Goal: Task Accomplishment & Management: Use online tool/utility

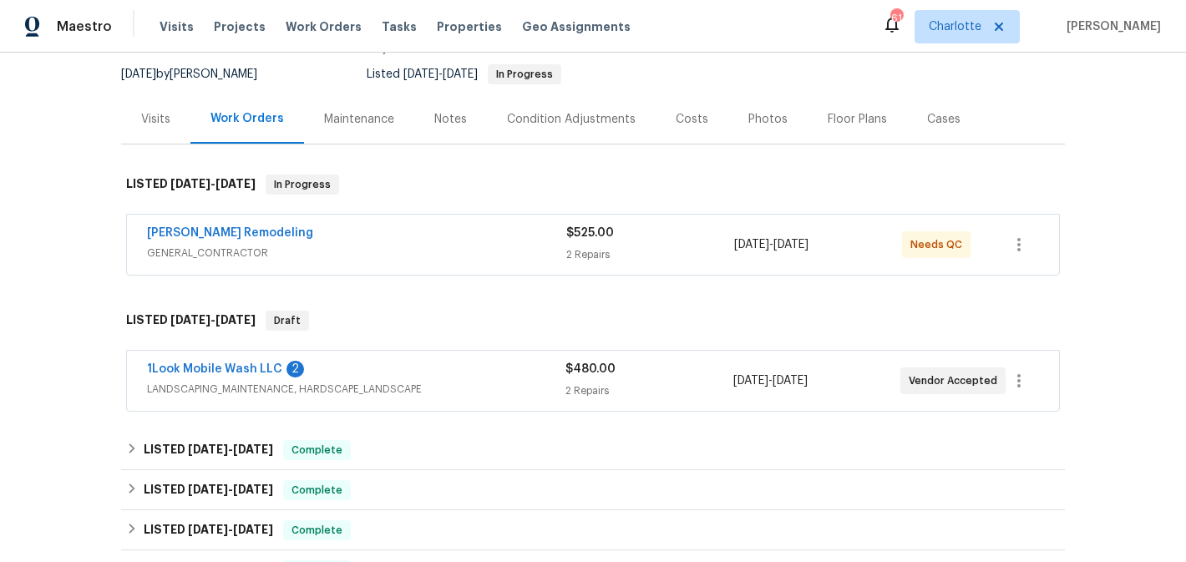
scroll to position [171, 0]
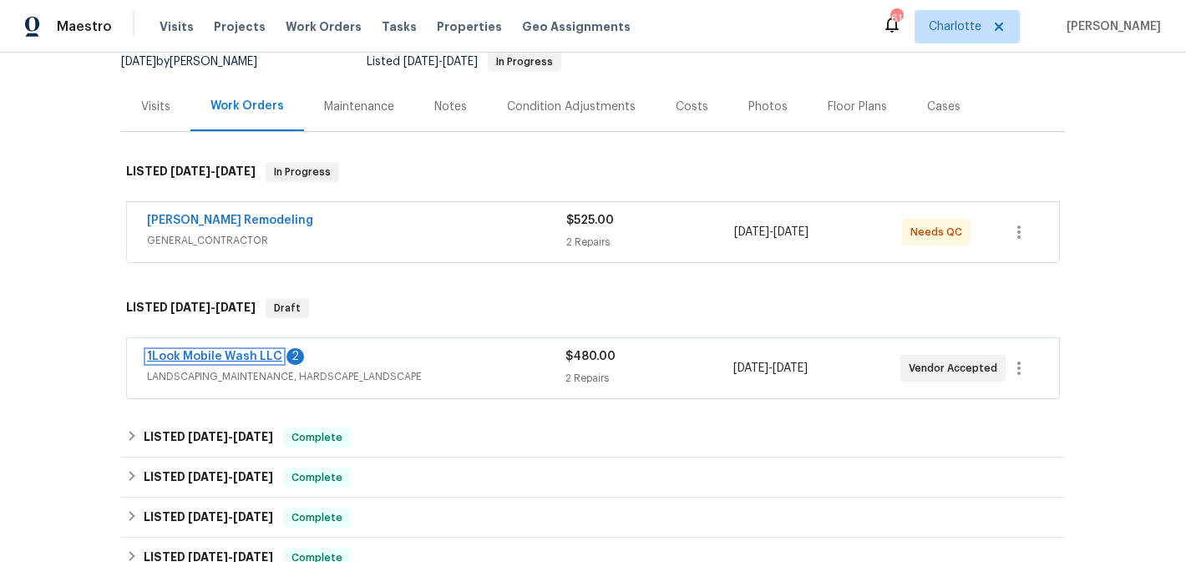
click at [244, 361] on link "1Look Mobile Wash LLC" at bounding box center [214, 357] width 135 height 12
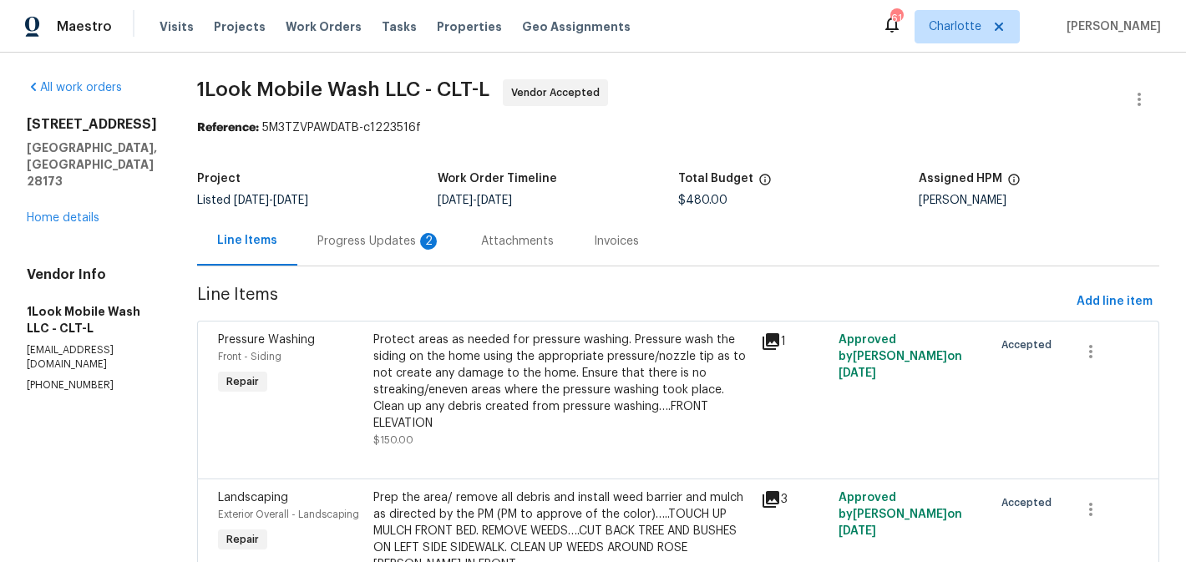
click at [384, 243] on div "Progress Updates 2" at bounding box center [379, 241] width 124 height 17
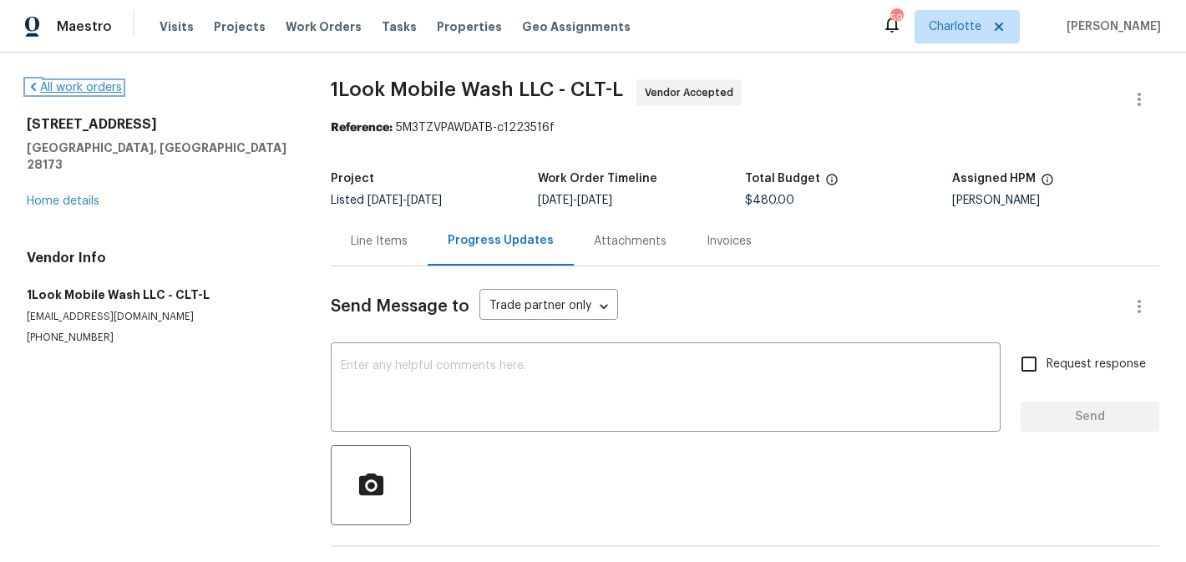
click at [72, 82] on link "All work orders" at bounding box center [74, 88] width 95 height 12
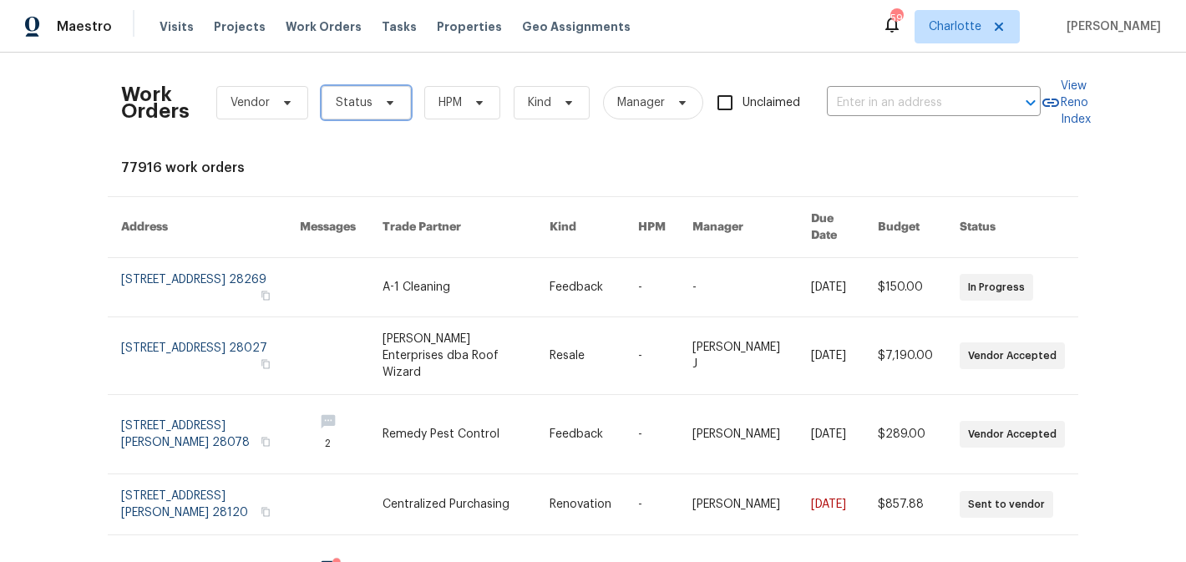
click at [379, 108] on span at bounding box center [387, 102] width 18 height 13
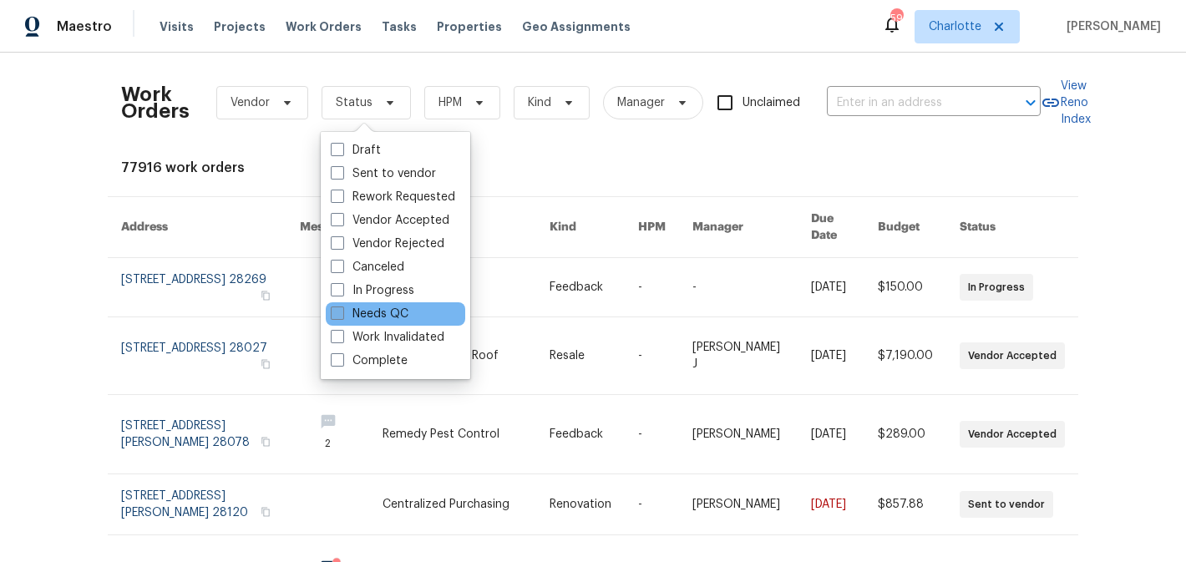
click at [373, 308] on label "Needs QC" at bounding box center [370, 314] width 78 height 17
click at [342, 308] on input "Needs QC" at bounding box center [336, 311] width 11 height 11
checkbox input "true"
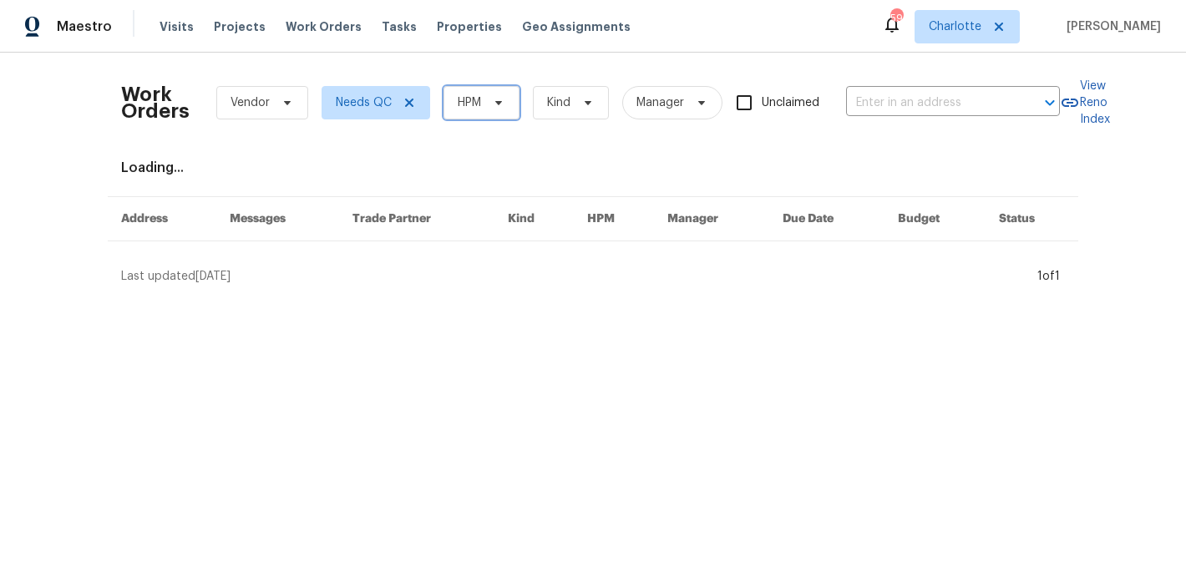
click at [495, 106] on icon at bounding box center [498, 102] width 13 height 13
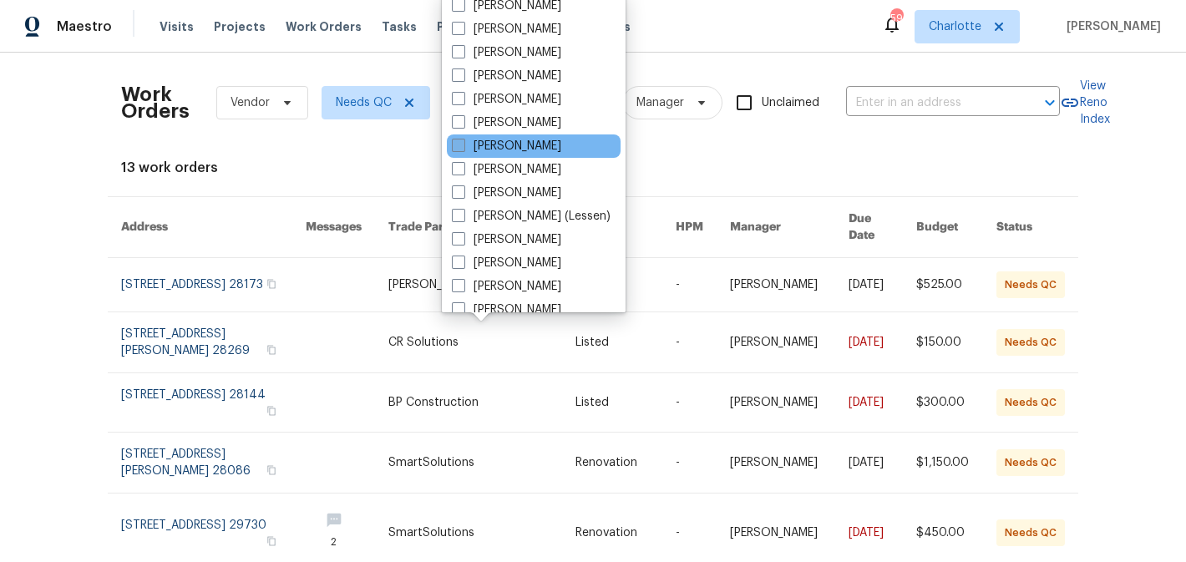
scroll to position [207, 0]
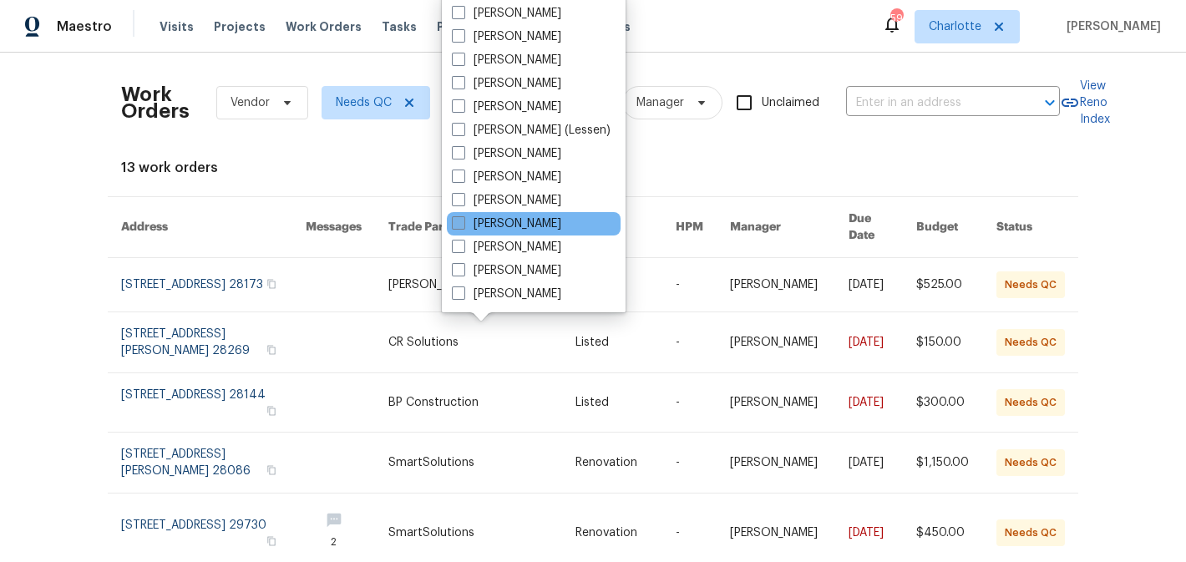
click at [518, 228] on label "[PERSON_NAME]" at bounding box center [506, 224] width 109 height 17
click at [463, 226] on input "[PERSON_NAME]" at bounding box center [457, 221] width 11 height 11
checkbox input "true"
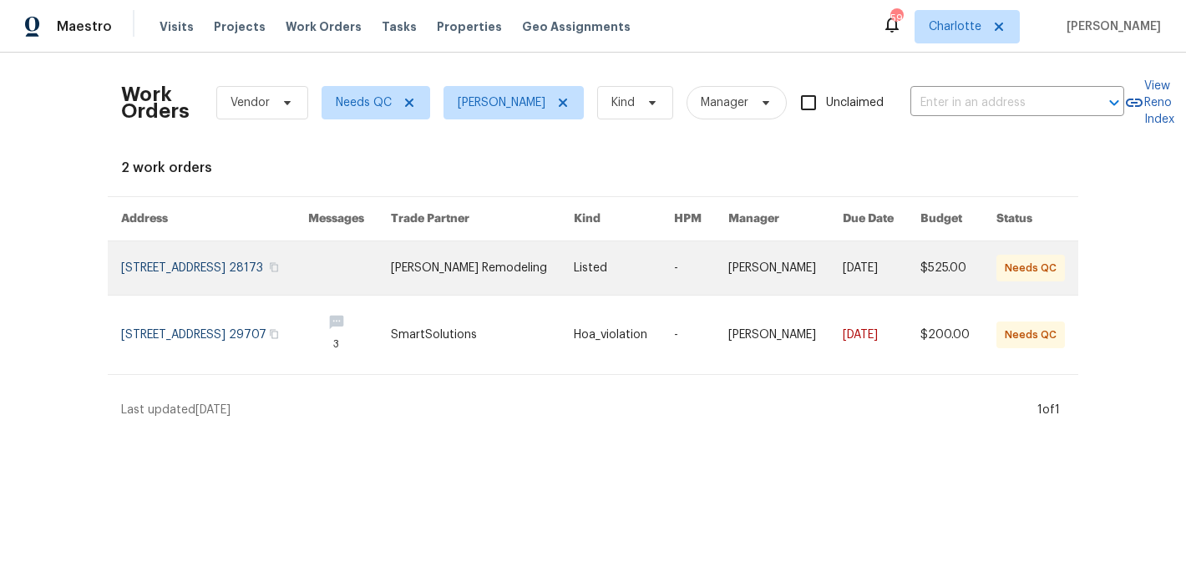
click at [550, 271] on link at bounding box center [482, 267] width 183 height 53
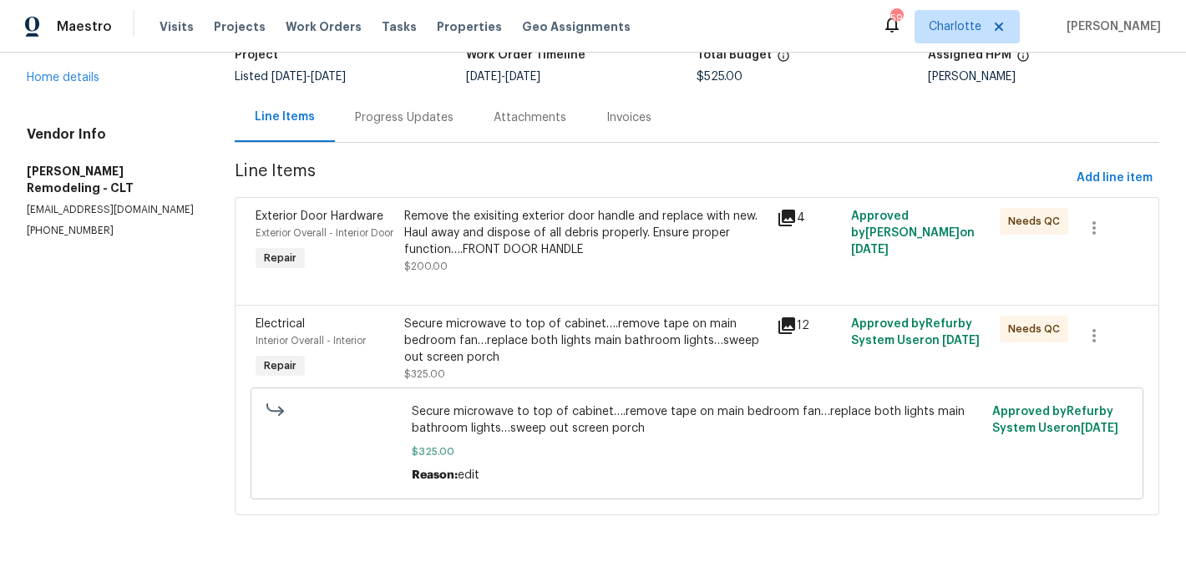
scroll to position [142, 0]
click at [538, 216] on div "Remove the exisiting exterior door handle and replace with new. Haul away and d…" at bounding box center [585, 233] width 362 height 50
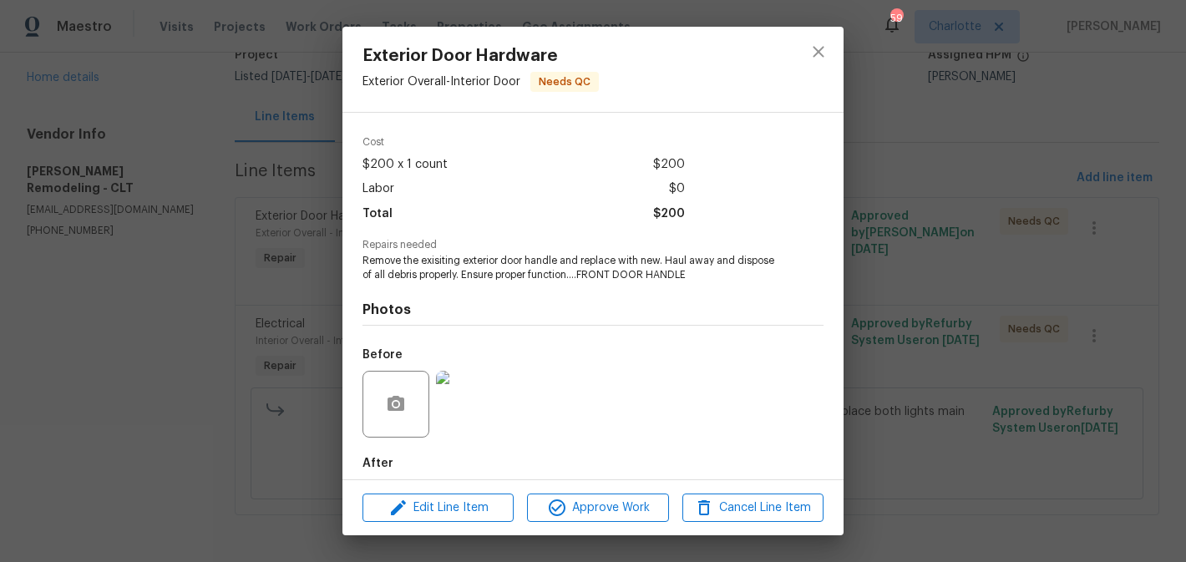
scroll to position [137, 0]
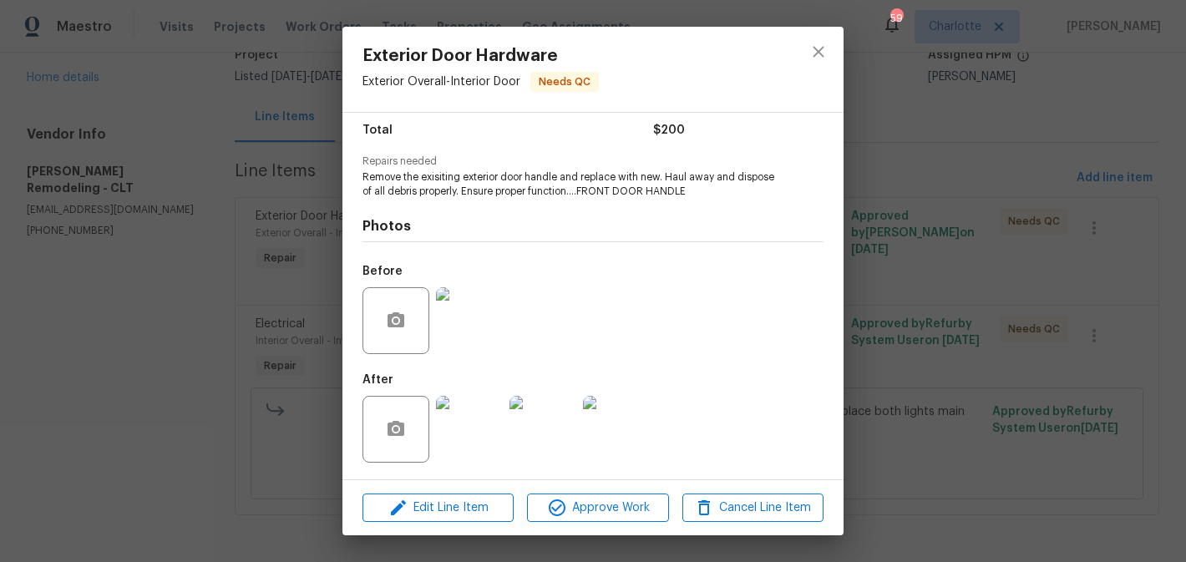
click at [466, 426] on img at bounding box center [469, 429] width 67 height 67
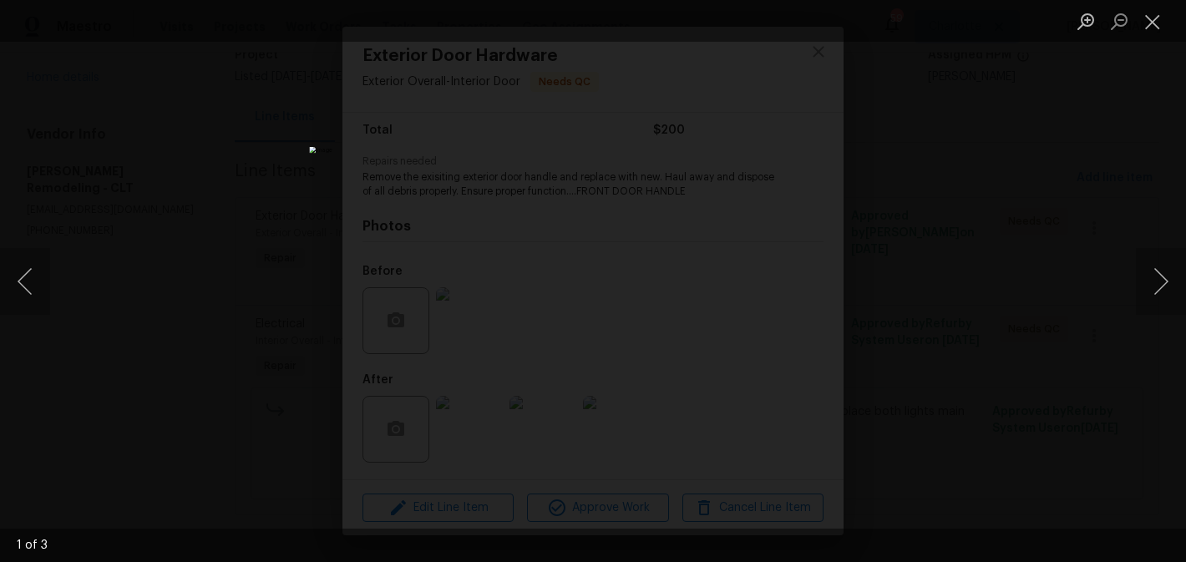
click at [876, 246] on div "Lightbox" at bounding box center [593, 281] width 1186 height 562
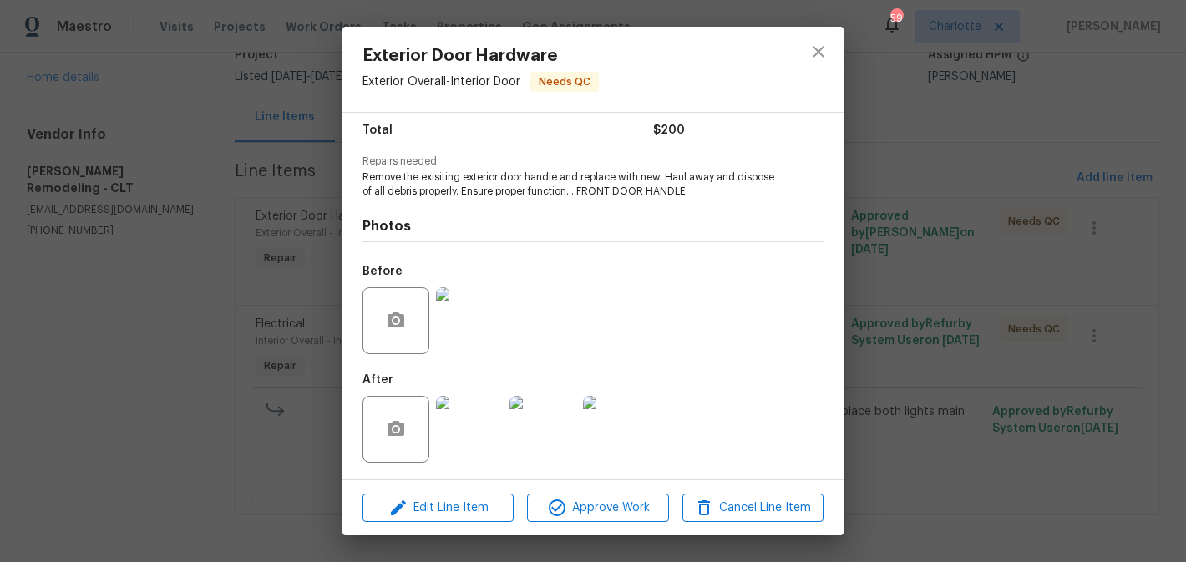
click at [516, 442] on img at bounding box center [543, 429] width 67 height 67
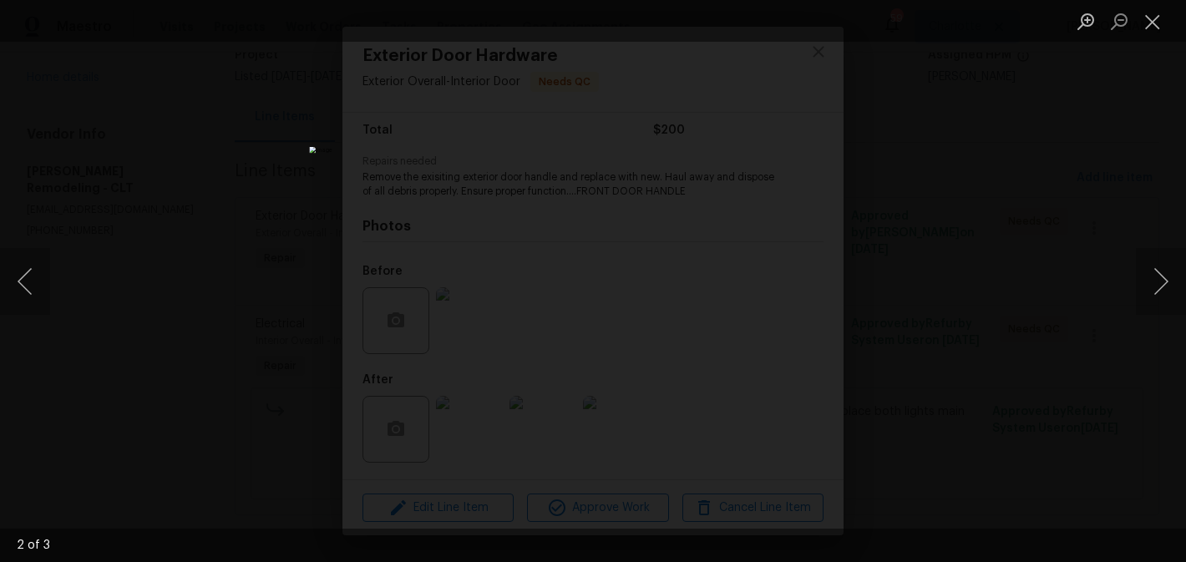
click at [932, 273] on div "Lightbox" at bounding box center [593, 281] width 1186 height 562
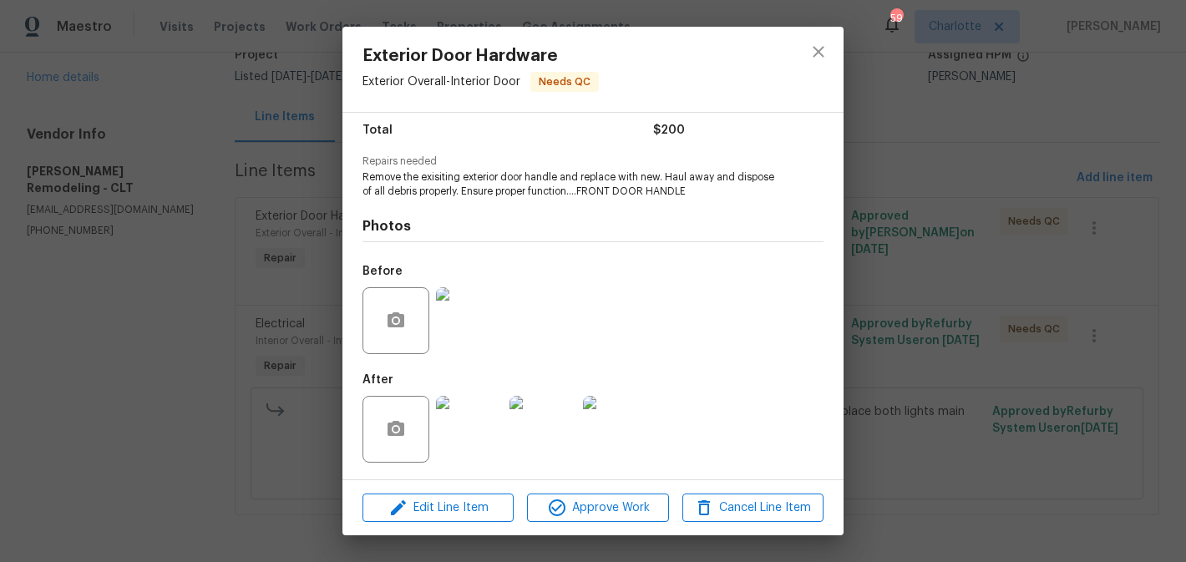
click at [632, 427] on img at bounding box center [616, 429] width 67 height 67
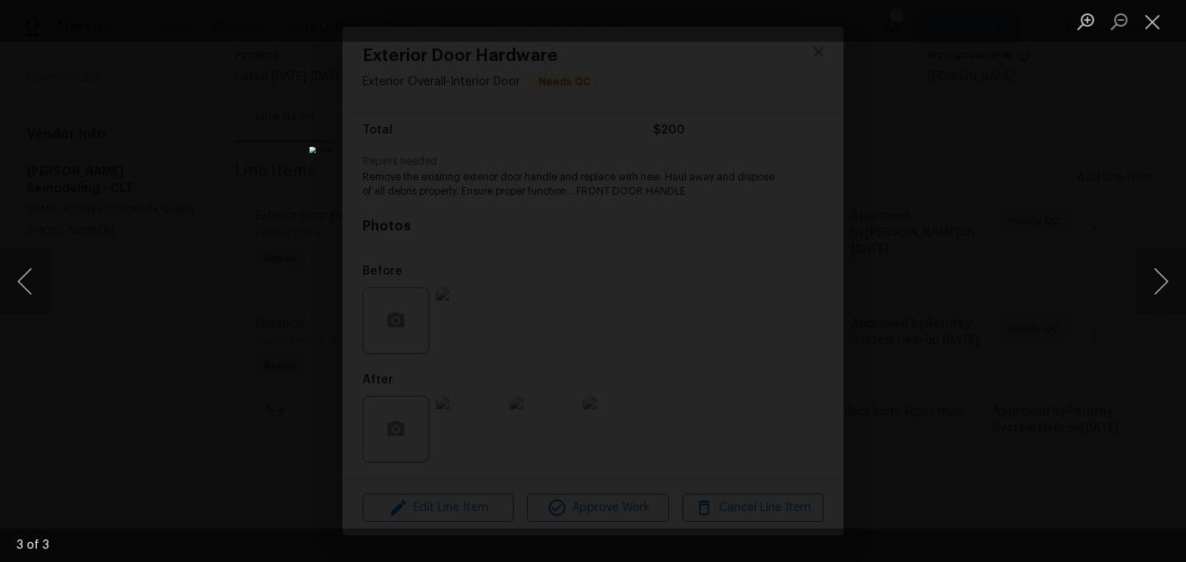
click at [874, 268] on div "Lightbox" at bounding box center [593, 281] width 1186 height 562
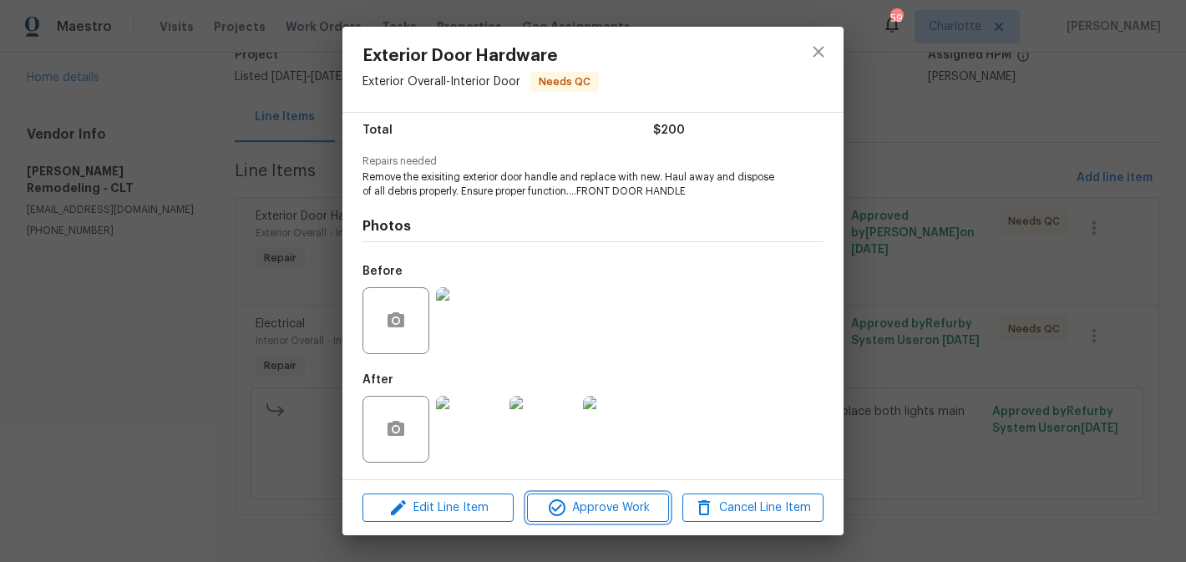
click at [608, 503] on span "Approve Work" at bounding box center [597, 508] width 131 height 21
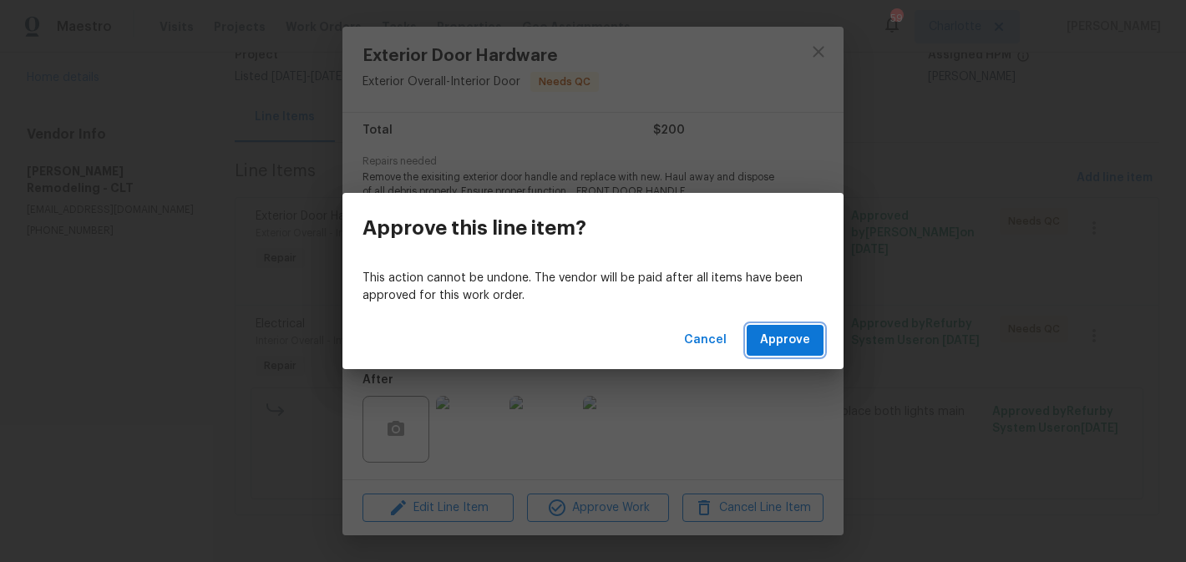
click at [786, 334] on span "Approve" at bounding box center [785, 340] width 50 height 21
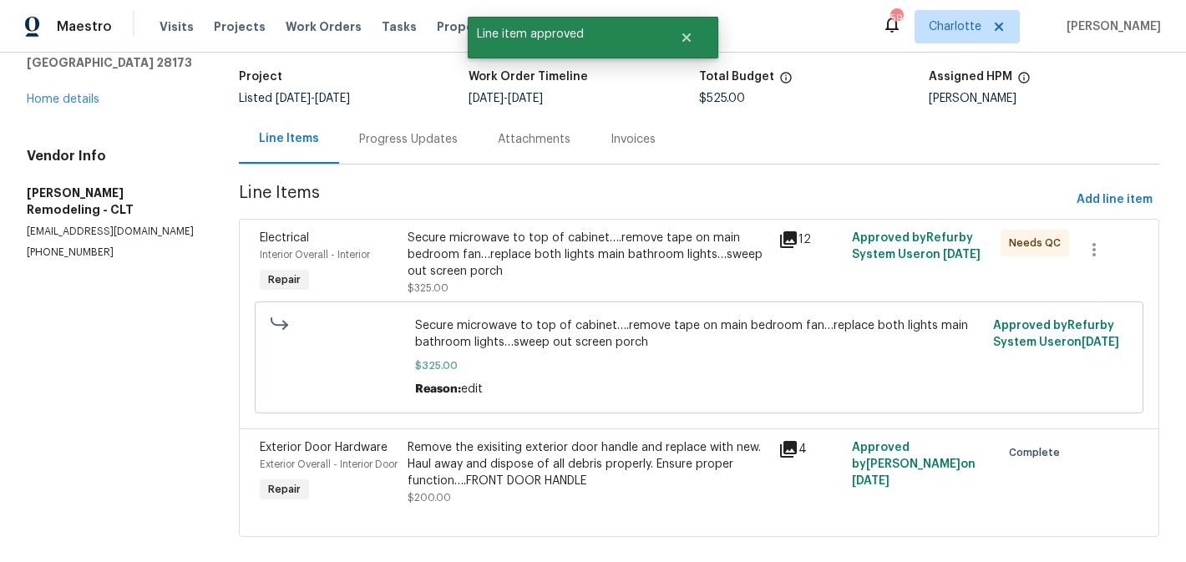
scroll to position [142, 0]
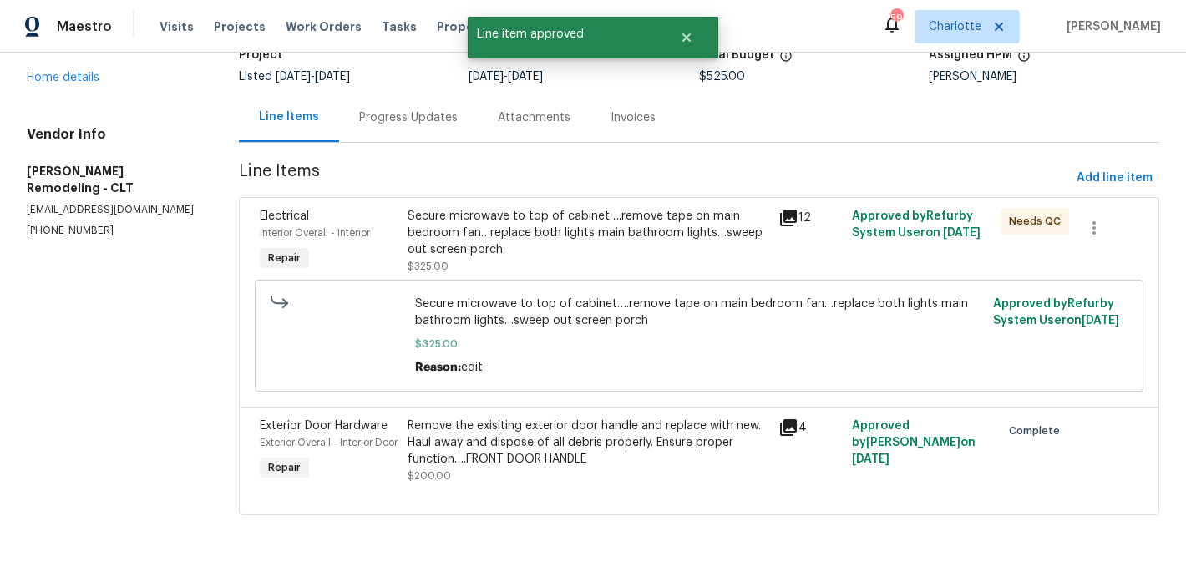
click at [628, 222] on div "Secure microwave to top of cabinet….remove tape on main bedroom fan…replace bot…" at bounding box center [588, 233] width 360 height 50
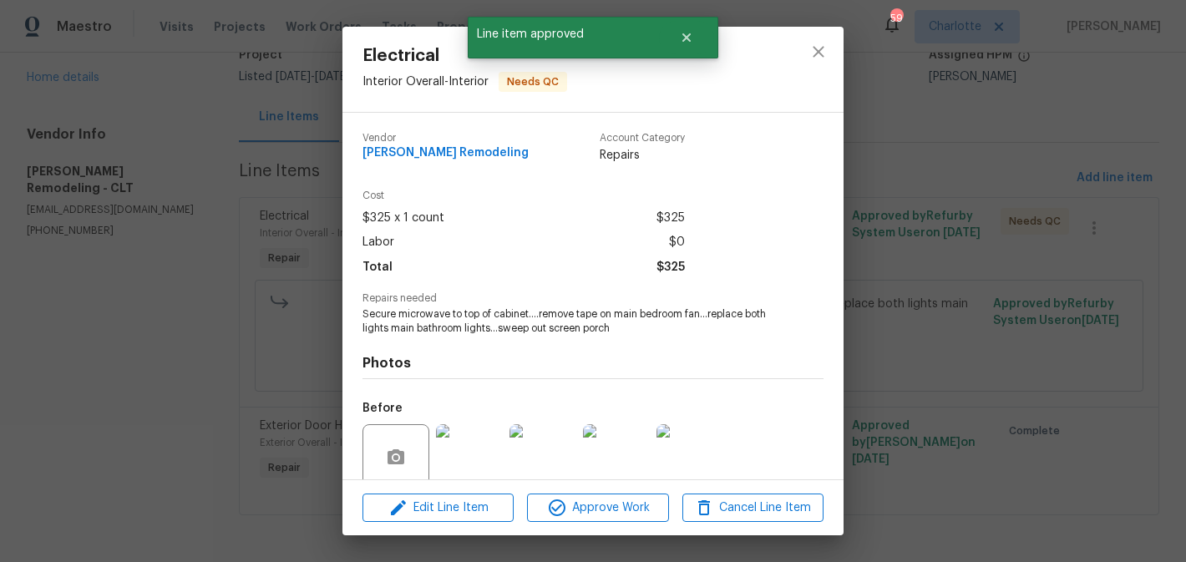
scroll to position [137, 0]
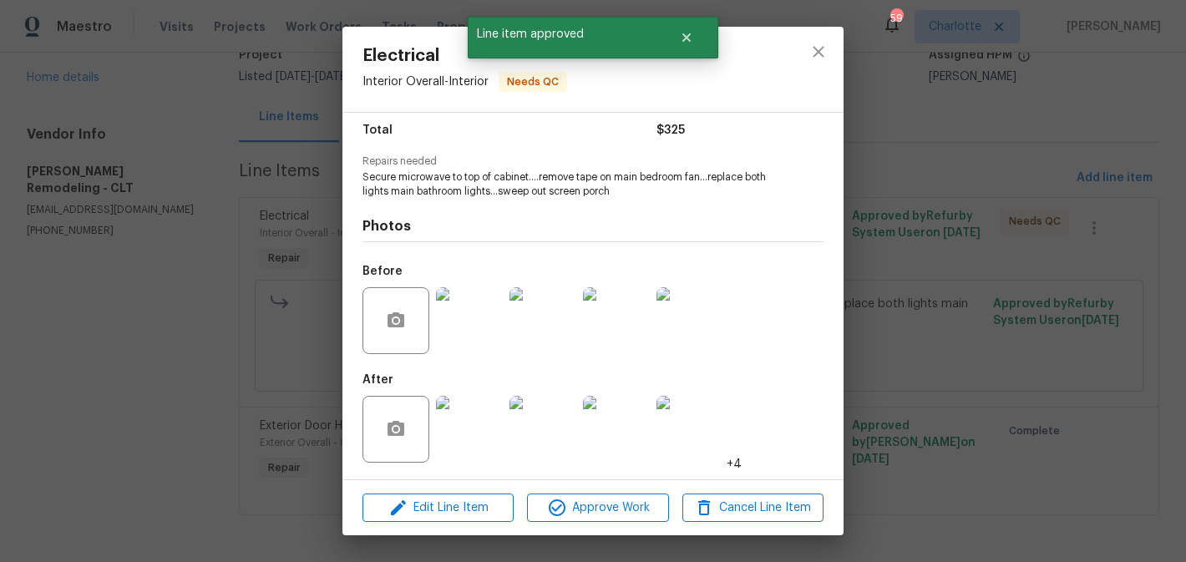
click at [482, 426] on img at bounding box center [469, 429] width 67 height 67
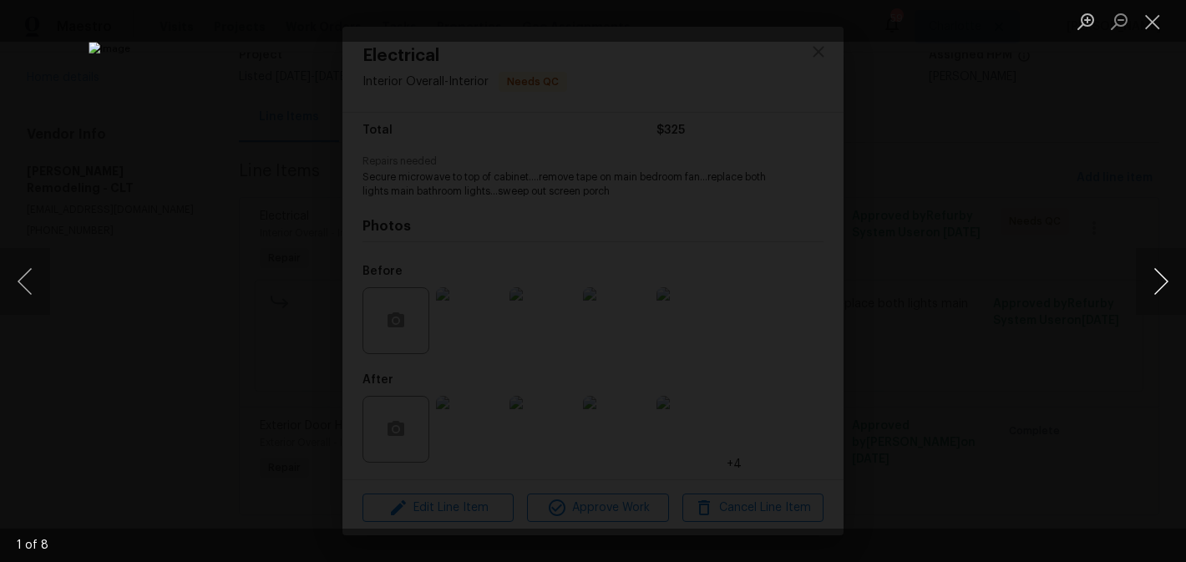
click at [1156, 276] on button "Next image" at bounding box center [1161, 281] width 50 height 67
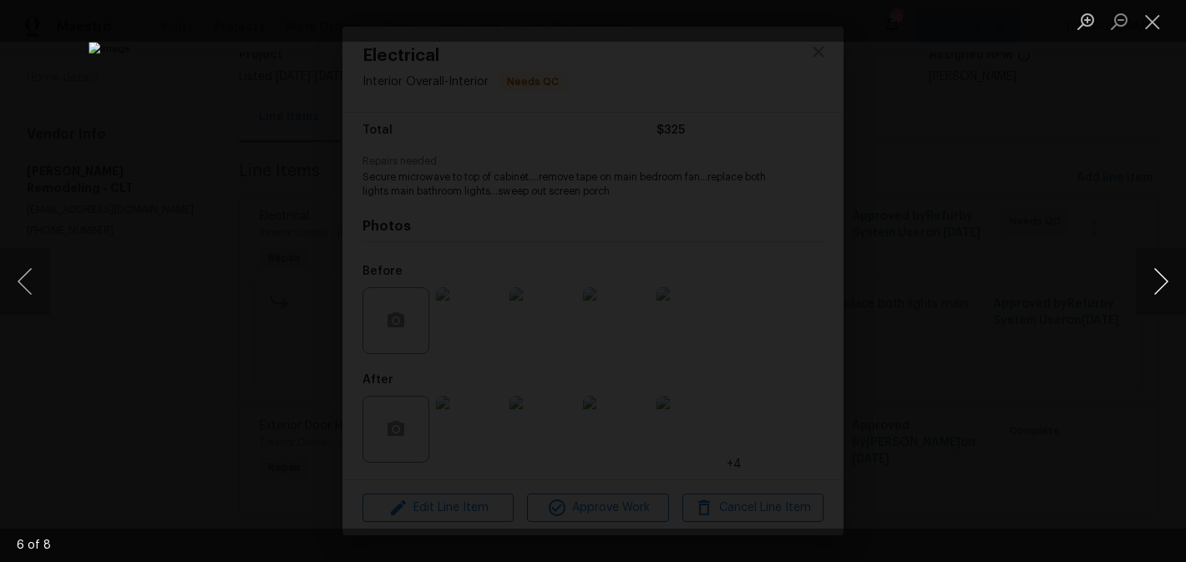
click at [1156, 276] on button "Next image" at bounding box center [1161, 281] width 50 height 67
click at [1160, 18] on button "Close lightbox" at bounding box center [1152, 21] width 33 height 29
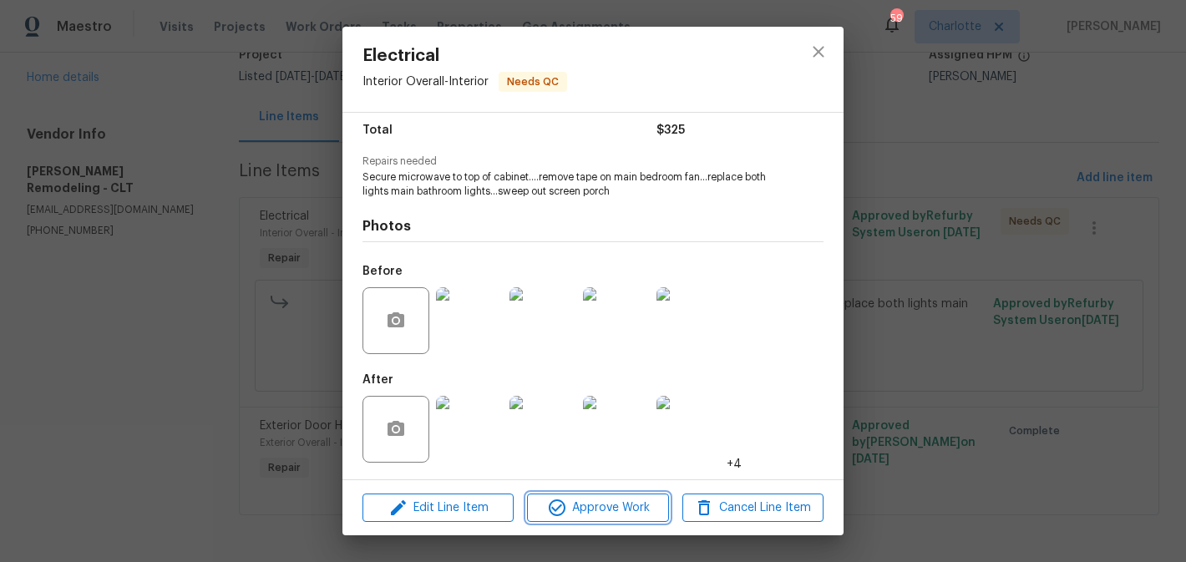
click at [622, 496] on button "Approve Work" at bounding box center [597, 508] width 141 height 29
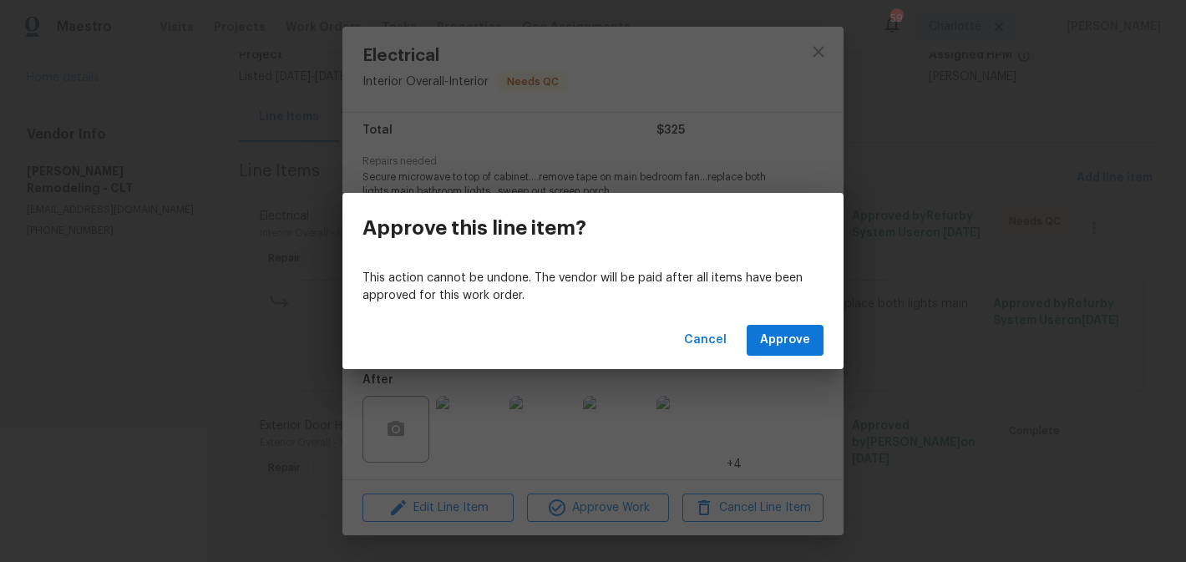
click at [824, 338] on div "Cancel Approve" at bounding box center [593, 341] width 501 height 58
click at [791, 341] on span "Approve" at bounding box center [785, 340] width 50 height 21
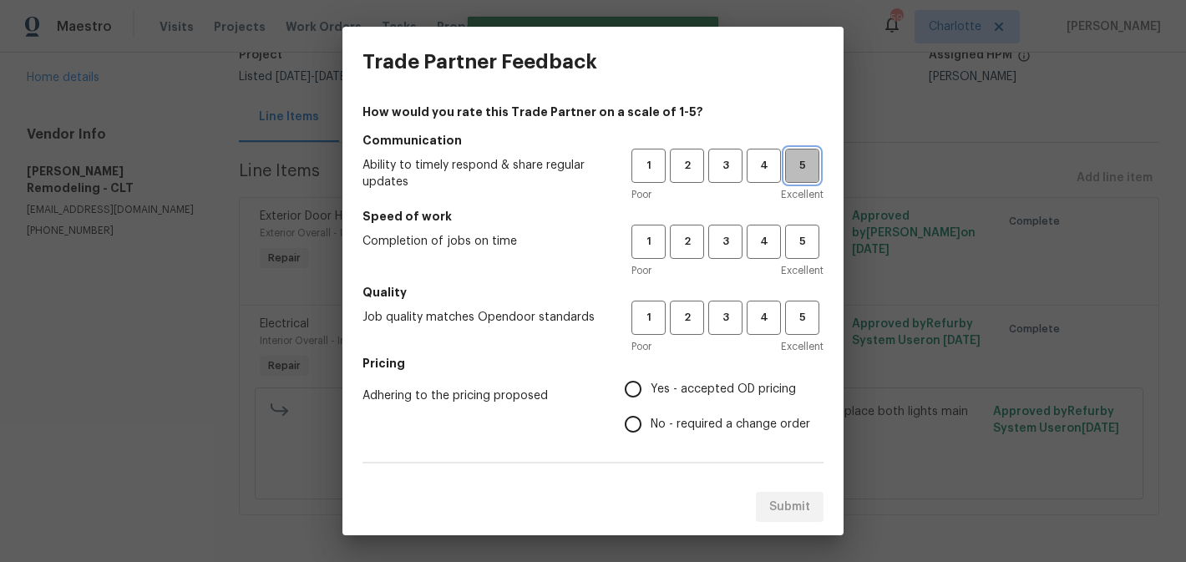
click at [793, 165] on span "5" at bounding box center [802, 165] width 31 height 19
click at [801, 209] on h5 "Speed of work" at bounding box center [593, 216] width 461 height 17
click at [800, 246] on span "5" at bounding box center [802, 241] width 31 height 19
click at [800, 301] on button "5" at bounding box center [802, 318] width 34 height 34
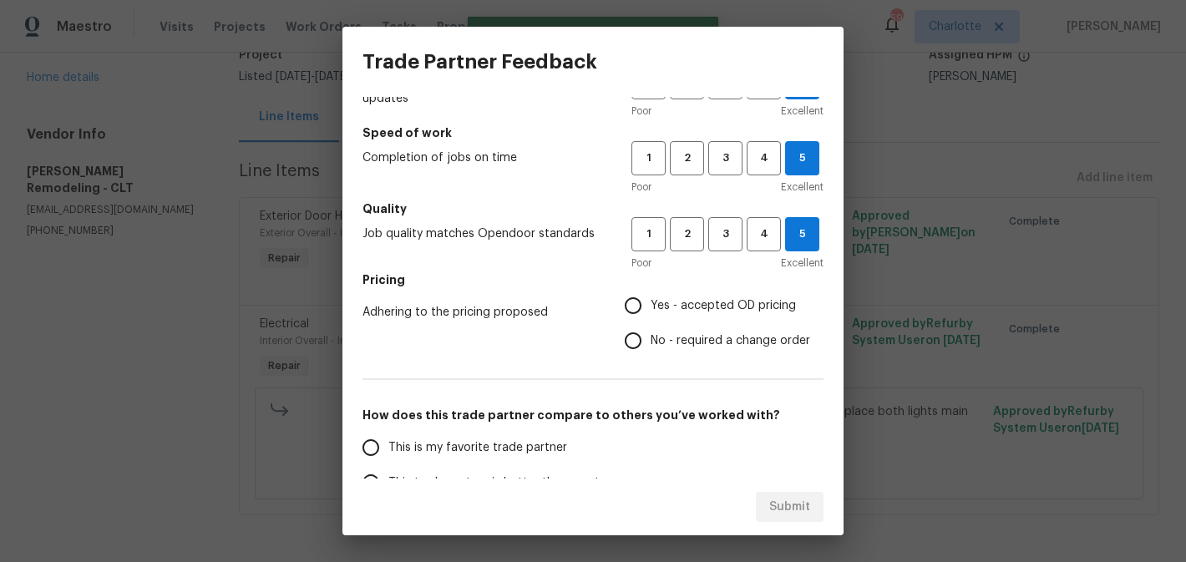
click at [719, 314] on label "Yes - accepted OD pricing" at bounding box center [713, 305] width 195 height 35
click at [651, 314] on input "Yes - accepted OD pricing" at bounding box center [633, 305] width 35 height 35
radio input "true"
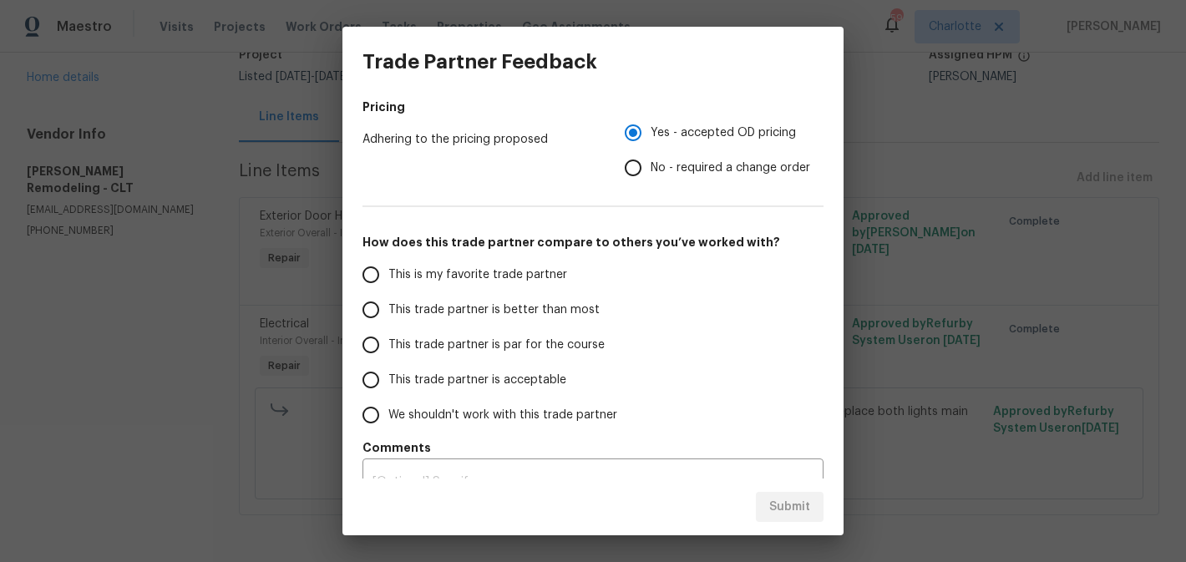
scroll to position [286, 0]
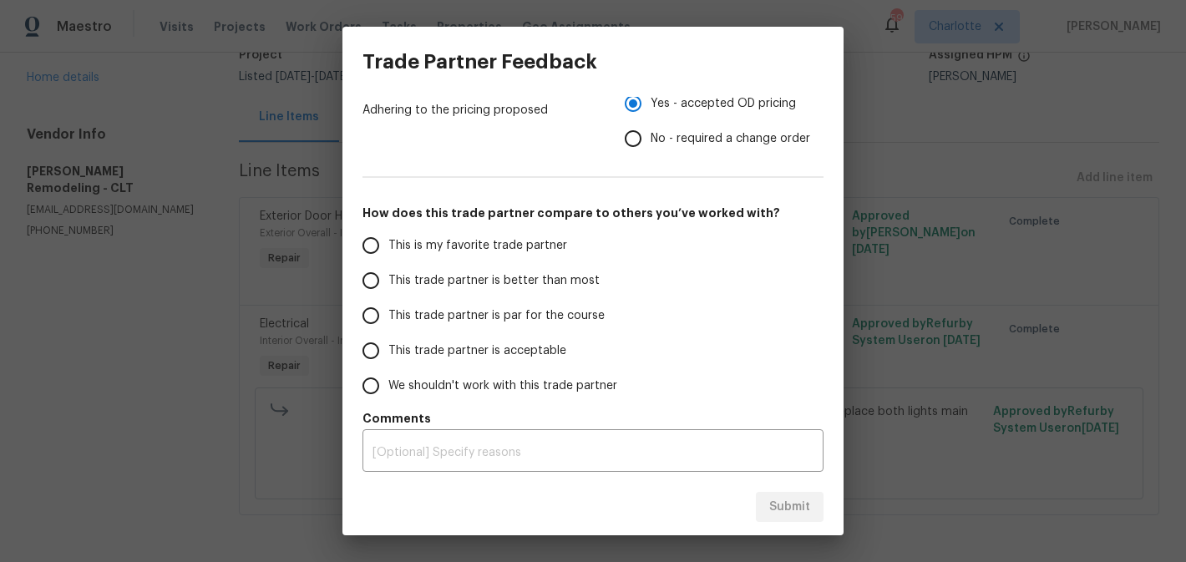
click at [522, 287] on span "This trade partner is better than most" at bounding box center [494, 281] width 211 height 18
click at [389, 287] on input "This trade partner is better than most" at bounding box center [370, 280] width 35 height 35
click at [780, 505] on span "Submit" at bounding box center [789, 507] width 41 height 21
radio input "true"
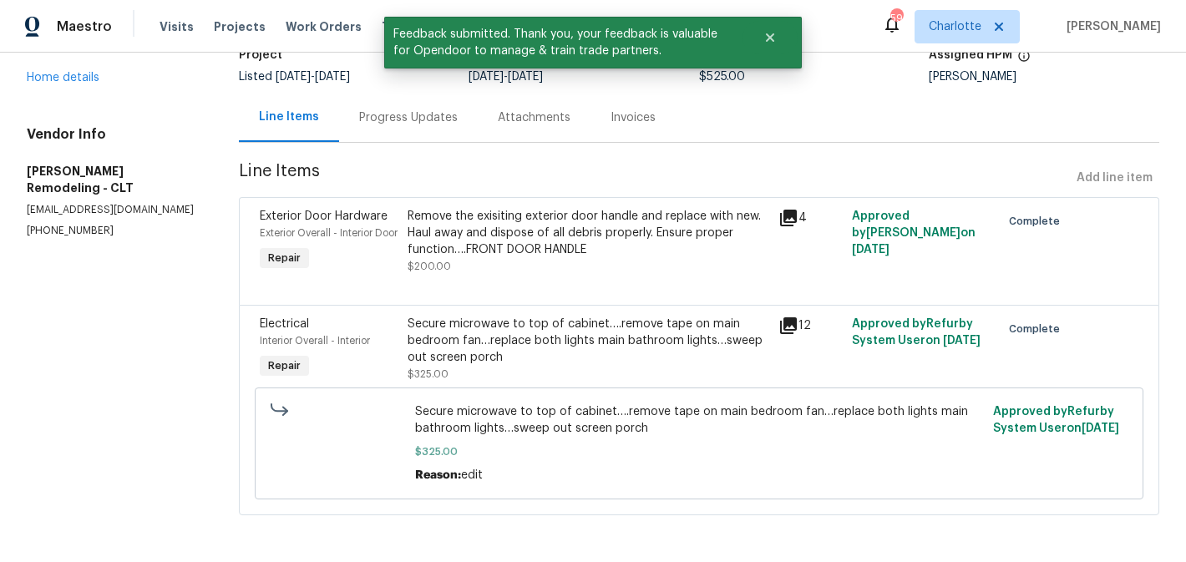
scroll to position [0, 0]
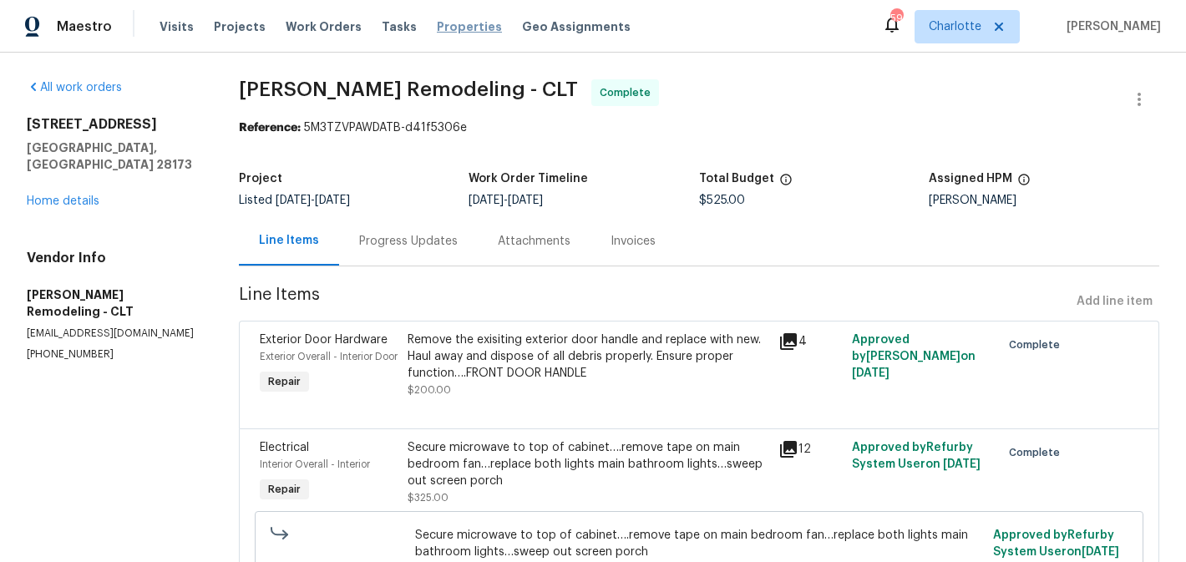
click at [451, 31] on span "Properties" at bounding box center [469, 26] width 65 height 17
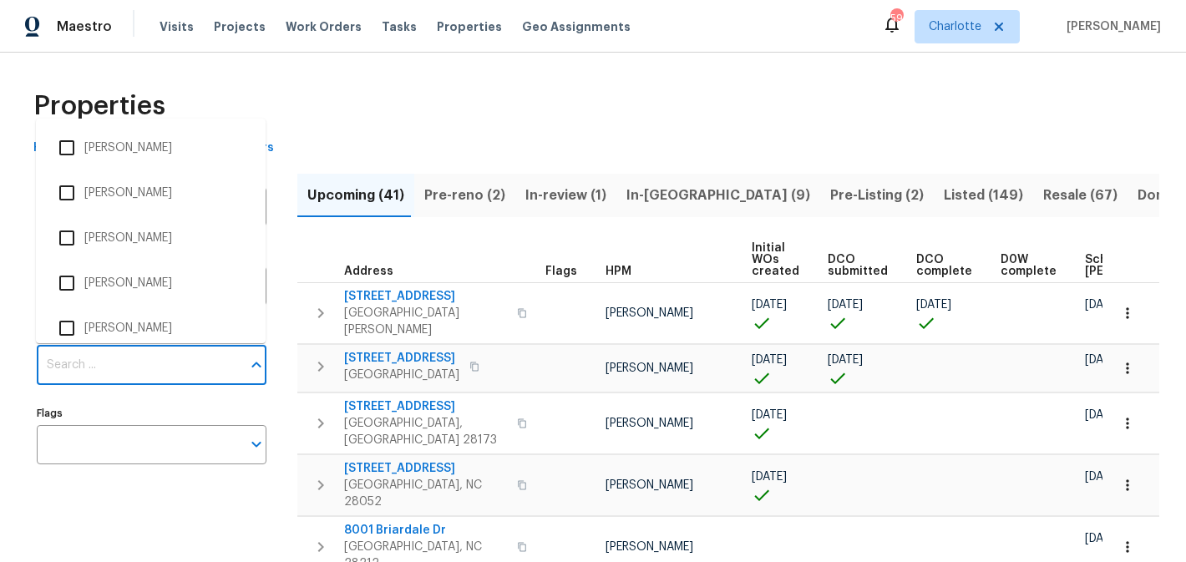
click at [146, 365] on input "Individuals" at bounding box center [139, 365] width 205 height 39
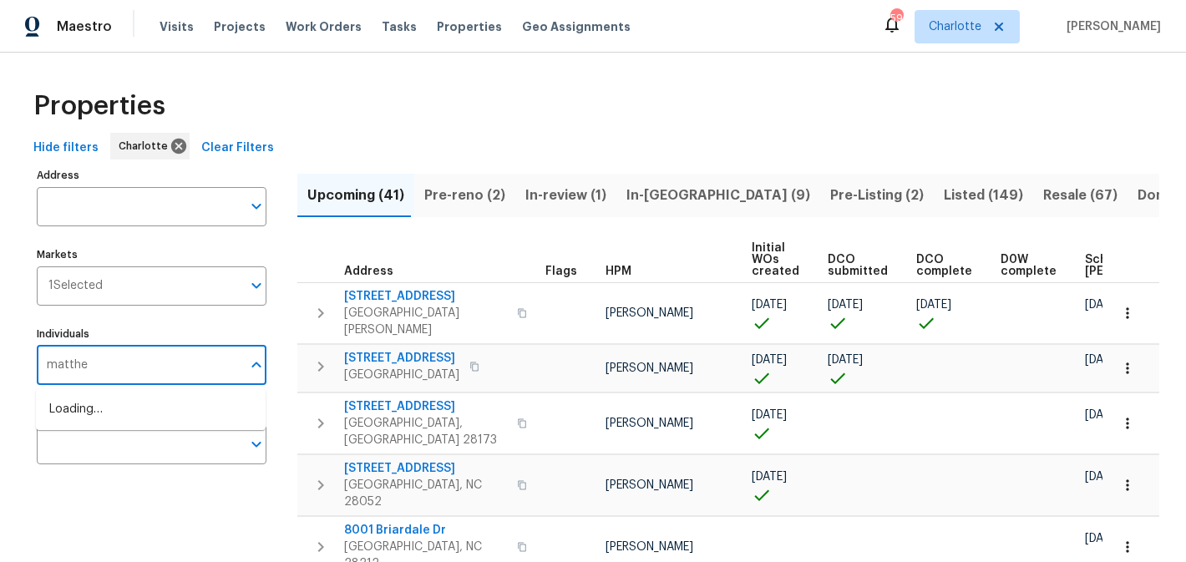
type input "matthew"
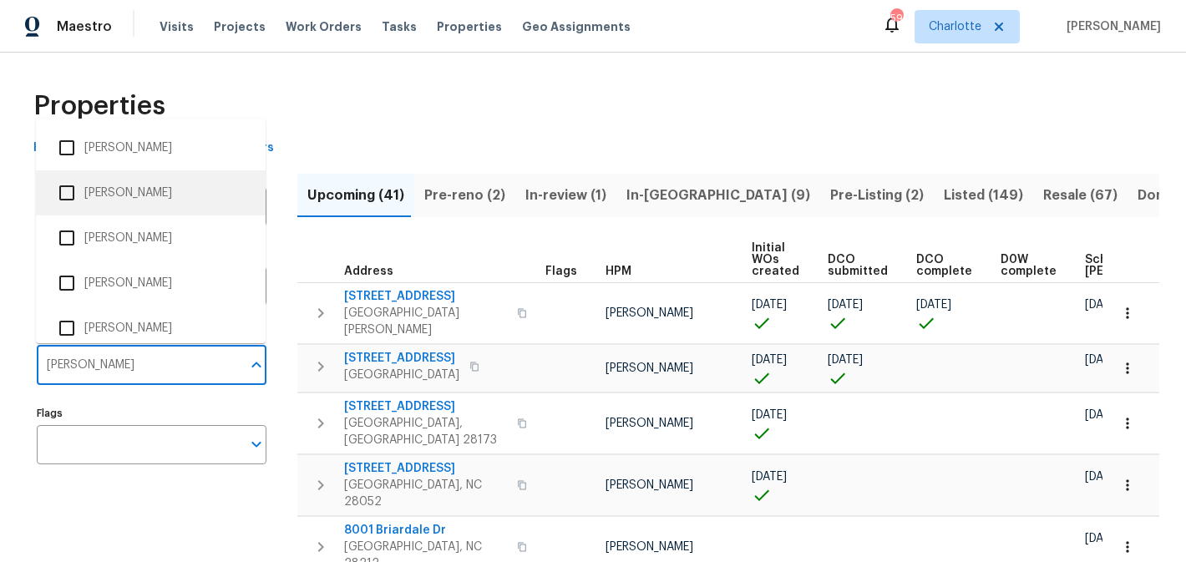
click at [165, 204] on li "[PERSON_NAME]" at bounding box center [150, 192] width 203 height 35
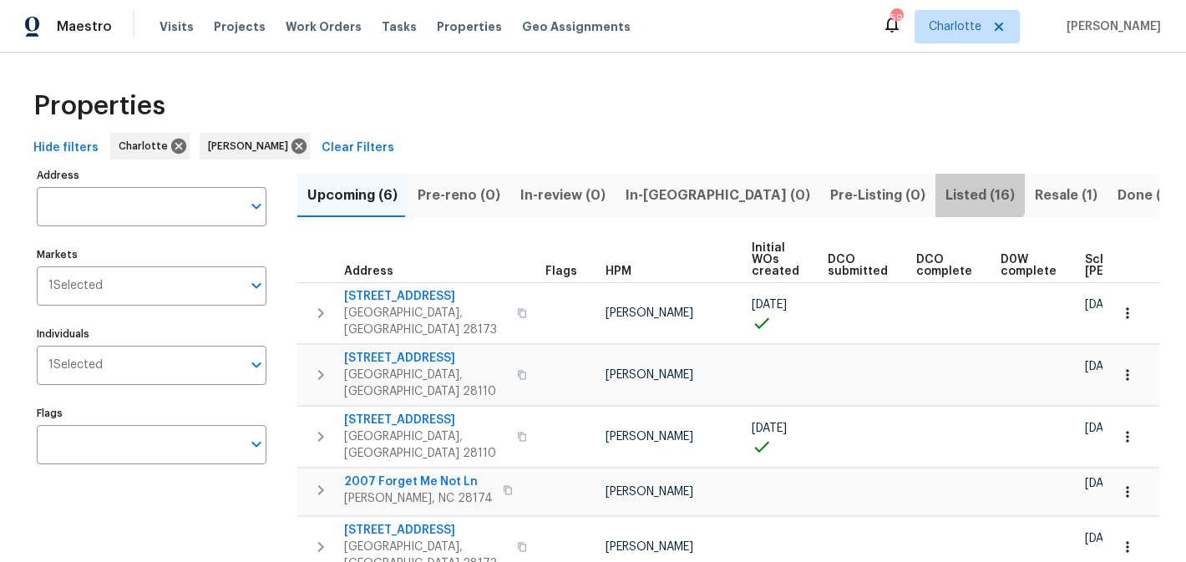
click at [946, 185] on span "Listed (16)" at bounding box center [980, 195] width 69 height 23
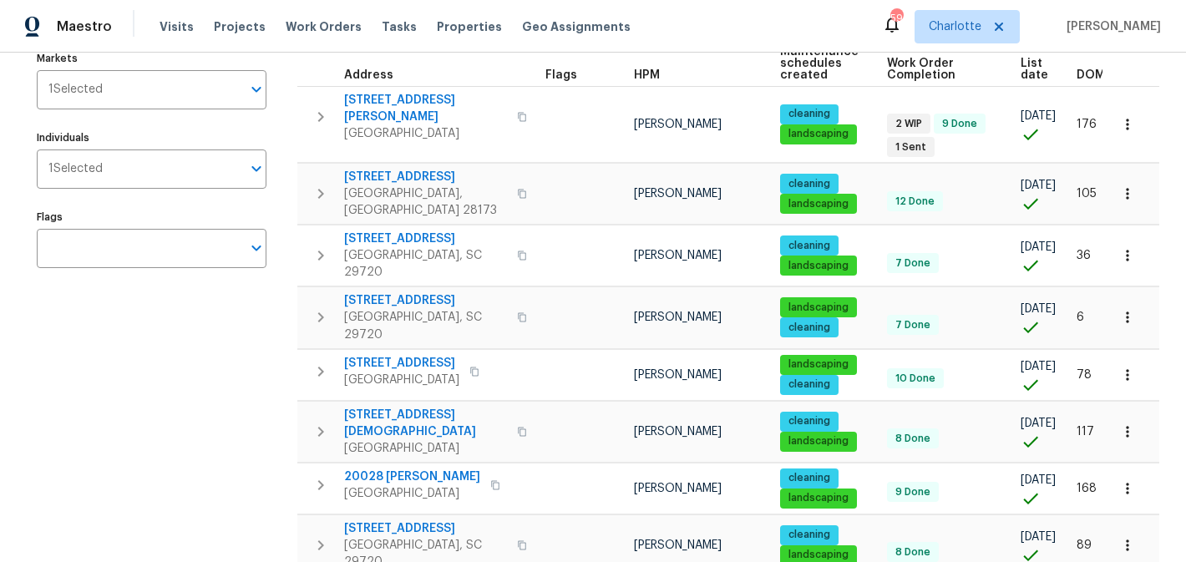
scroll to position [199, 0]
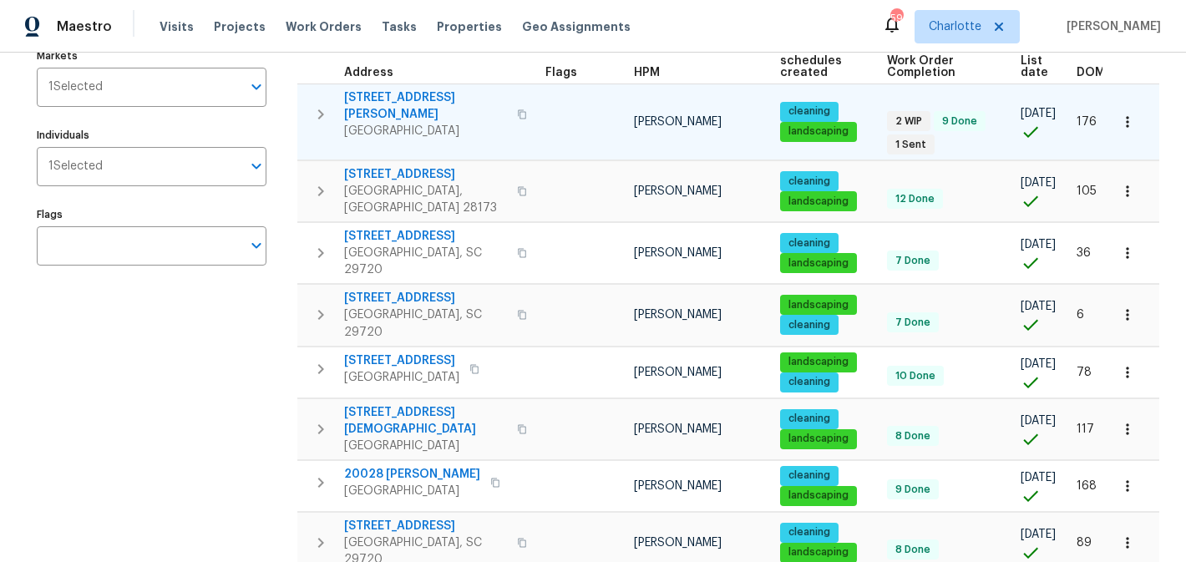
click at [374, 92] on span "5006 Brodie Ln" at bounding box center [425, 105] width 163 height 33
click at [390, 104] on span "5006 Brodie Ln" at bounding box center [425, 105] width 163 height 33
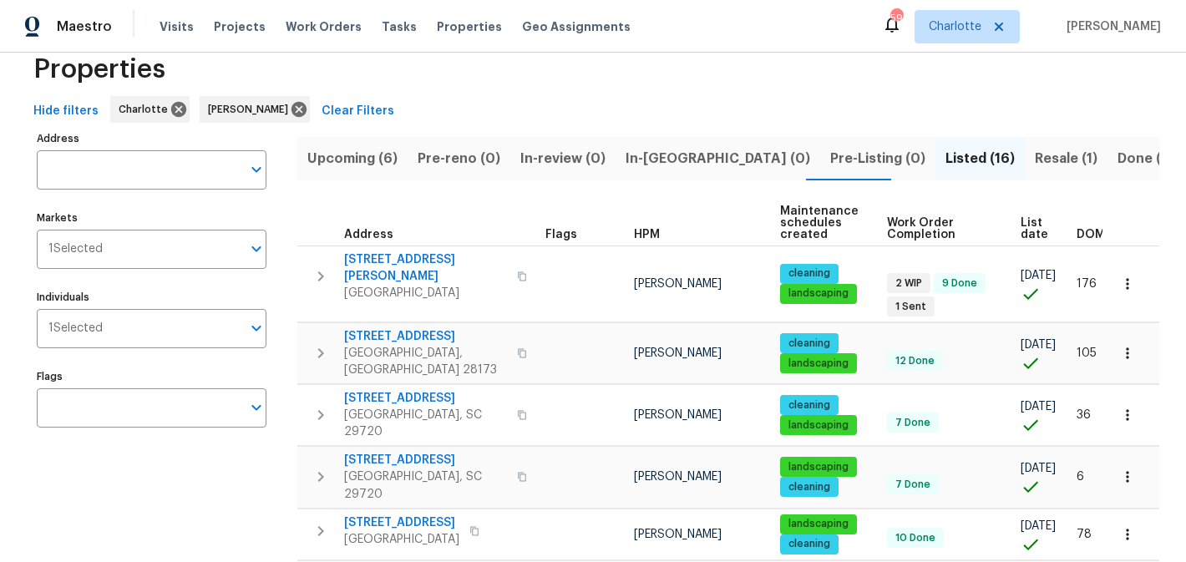
scroll to position [0, 0]
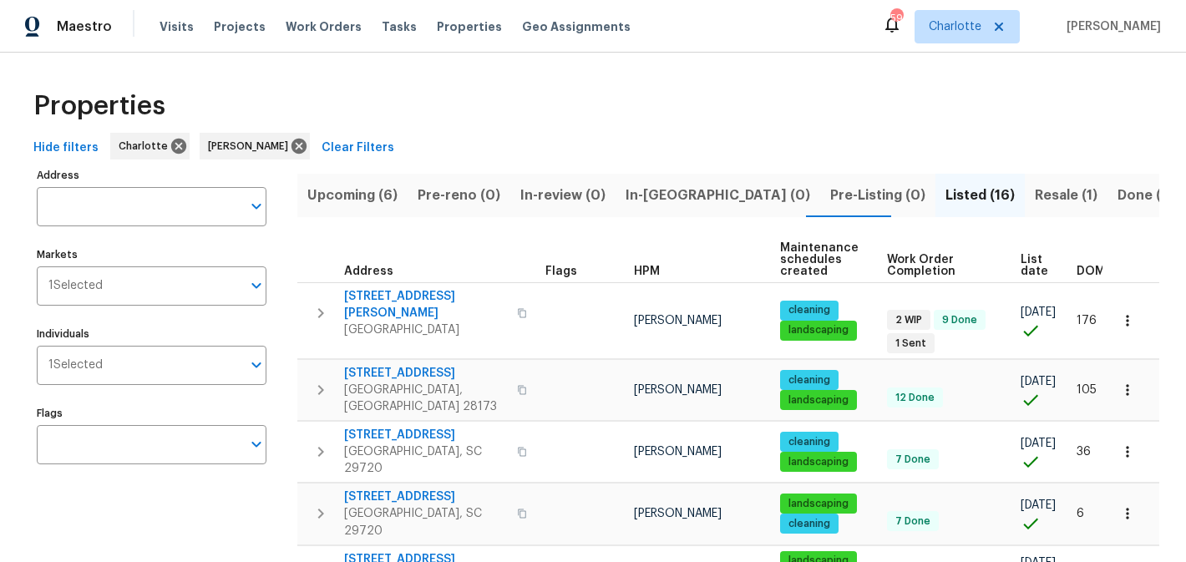
click at [1035, 200] on span "Resale (1)" at bounding box center [1066, 195] width 63 height 23
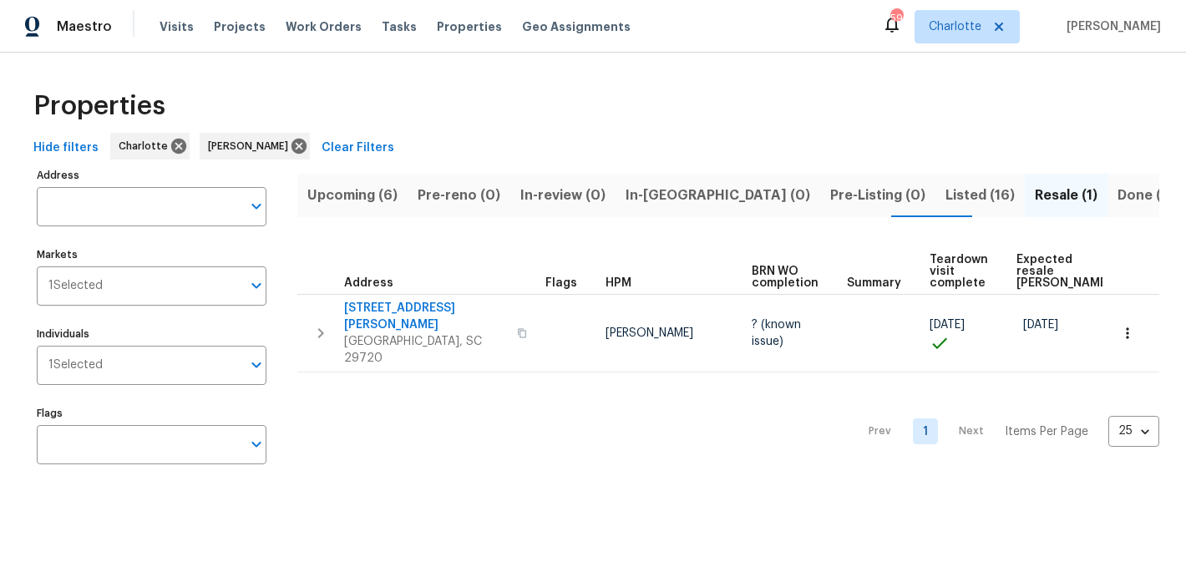
click at [946, 195] on span "Listed (16)" at bounding box center [980, 195] width 69 height 23
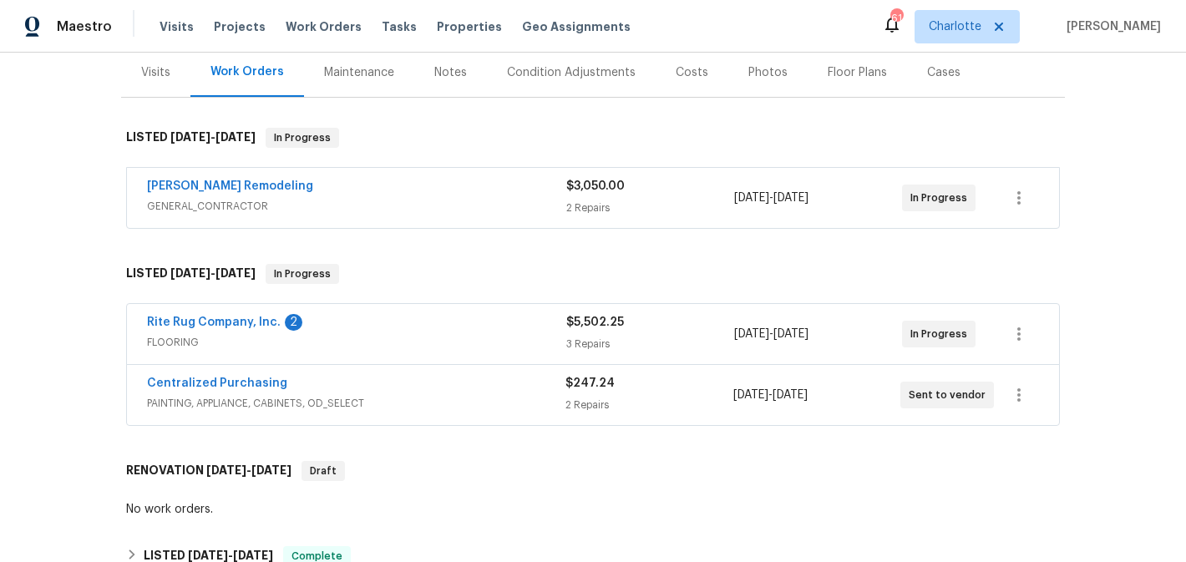
scroll to position [213, 0]
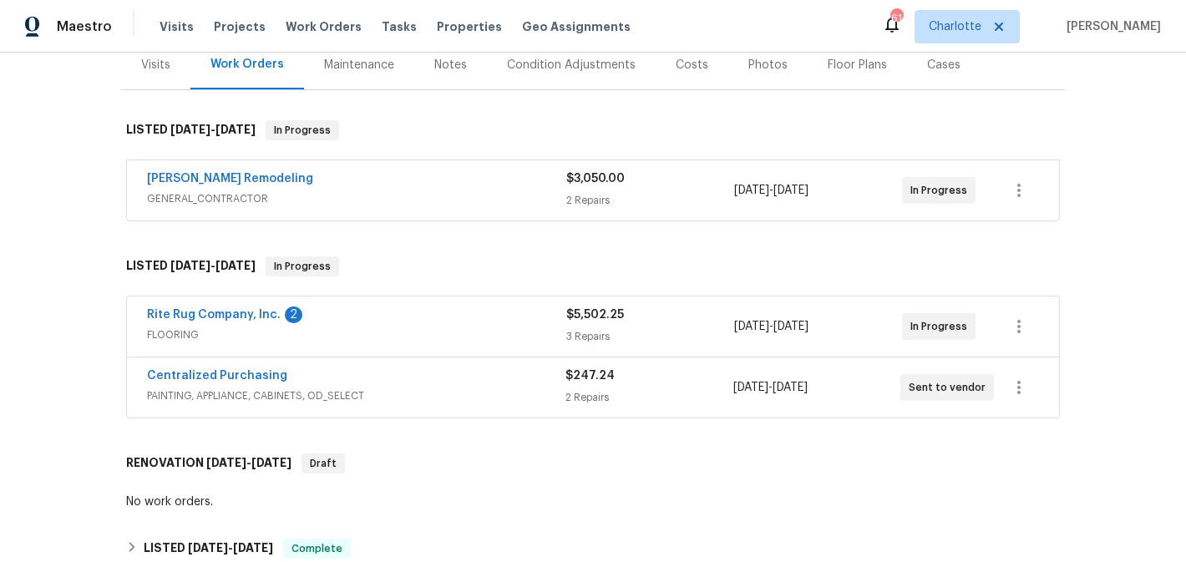
click at [203, 171] on span "[PERSON_NAME] Remodeling" at bounding box center [230, 178] width 166 height 17
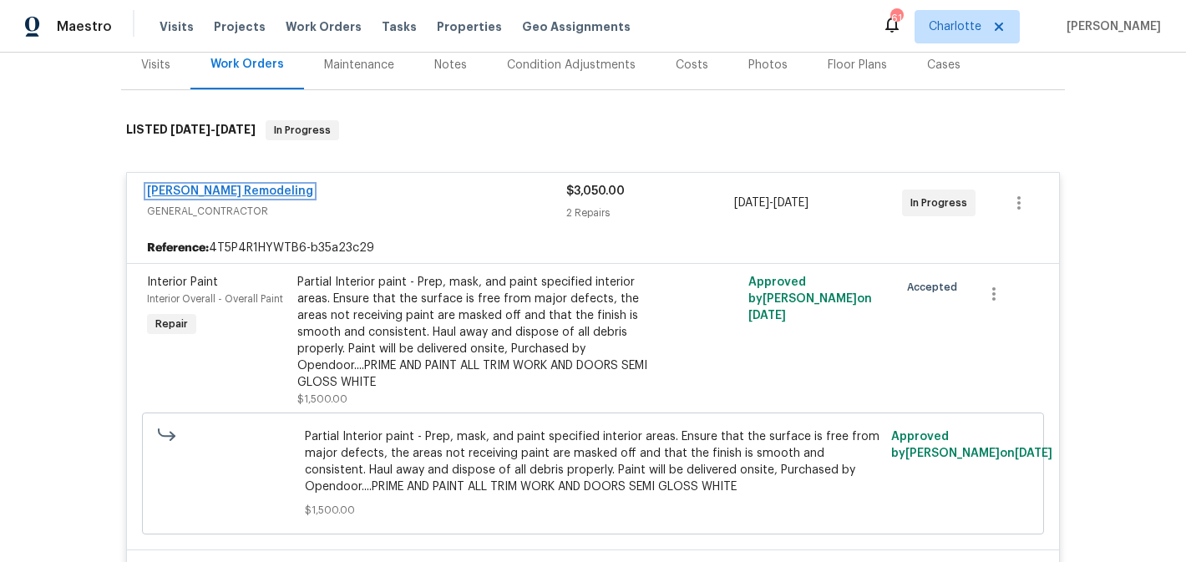
click at [222, 194] on link "[PERSON_NAME] Remodeling" at bounding box center [230, 191] width 166 height 12
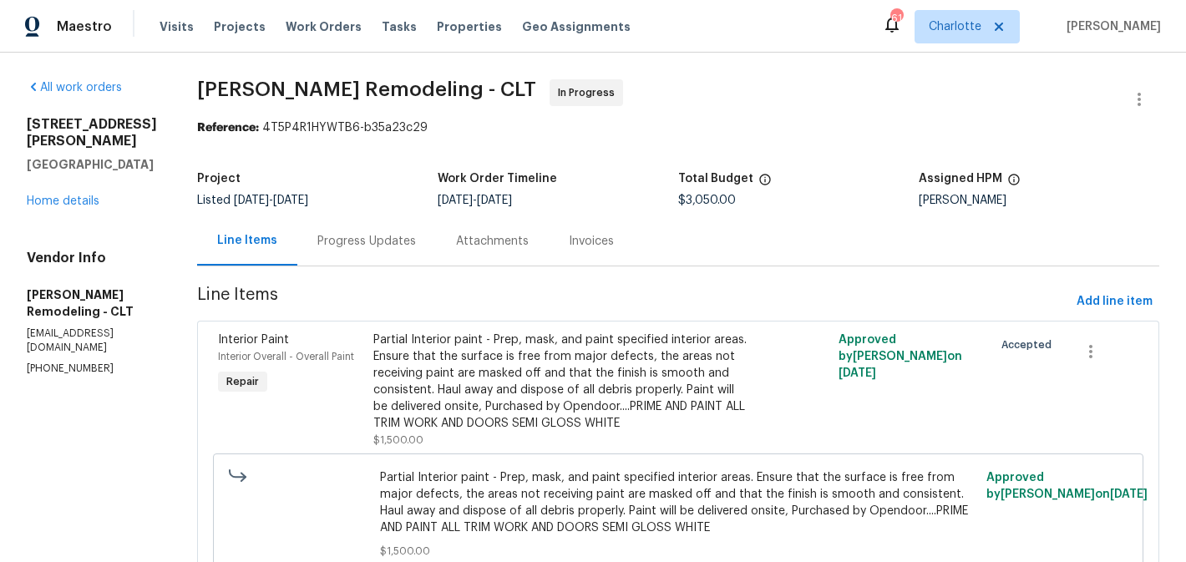
click at [373, 241] on div "Progress Updates" at bounding box center [366, 241] width 99 height 17
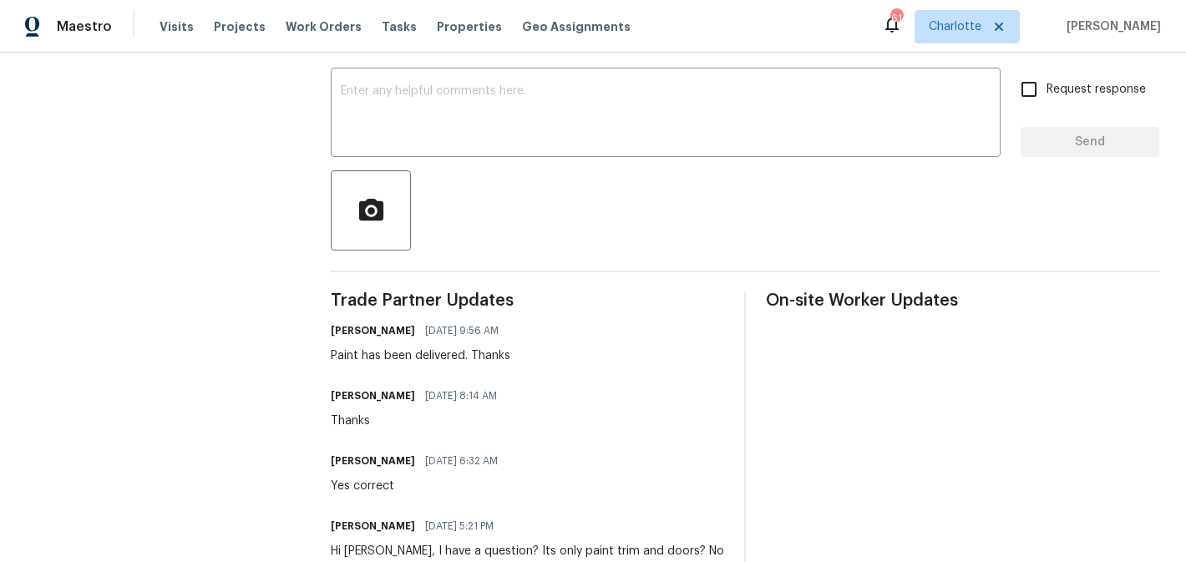
scroll to position [227, 0]
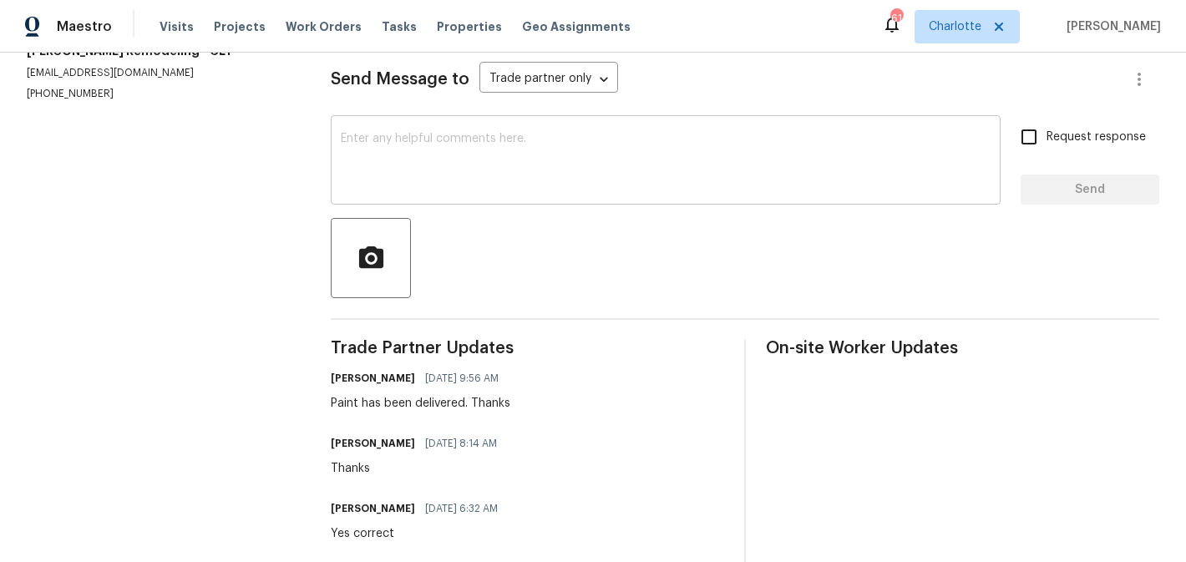
click at [448, 175] on textarea at bounding box center [666, 162] width 650 height 58
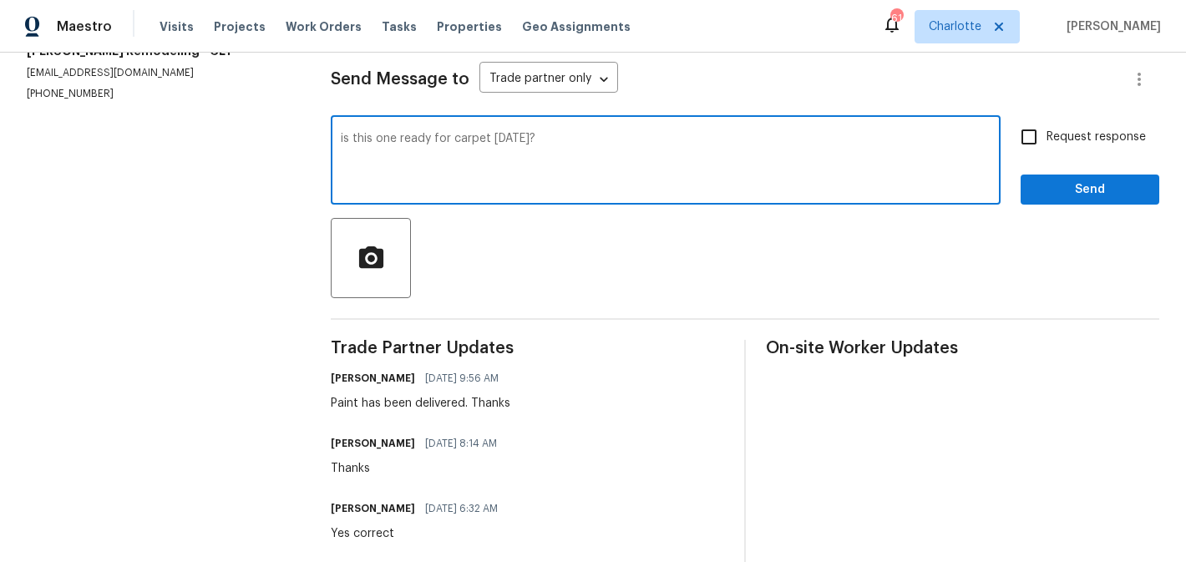
type textarea "is this one ready for carpet tomorrow?"
click at [1123, 132] on span "Request response" at bounding box center [1096, 138] width 99 height 18
click at [1047, 132] on input "Request response" at bounding box center [1029, 136] width 35 height 35
checkbox input "true"
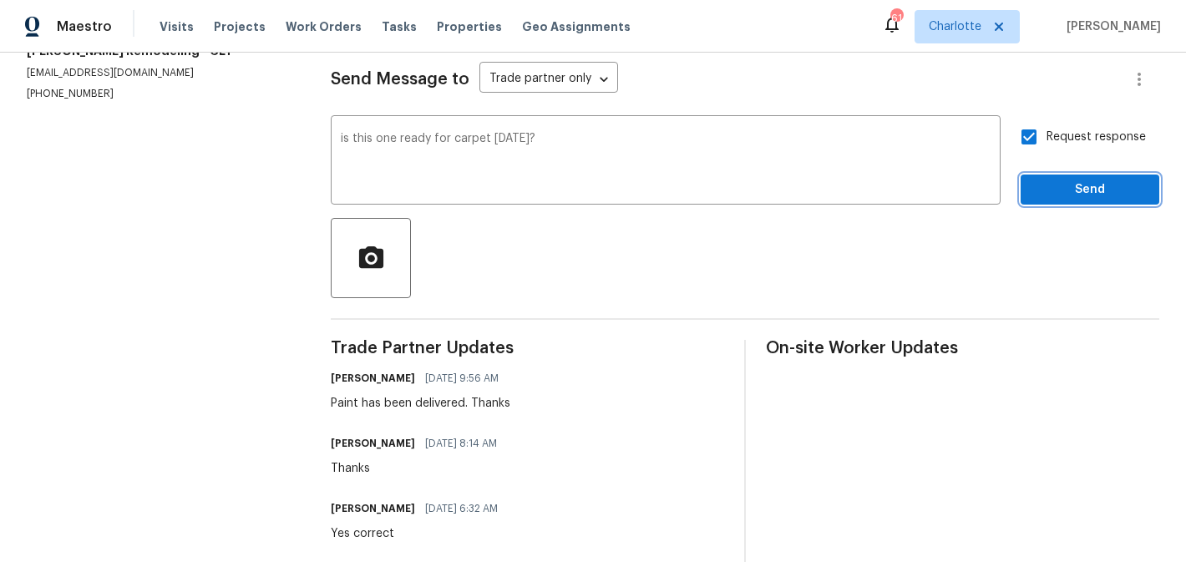
click at [1098, 191] on span "Send" at bounding box center [1090, 190] width 112 height 21
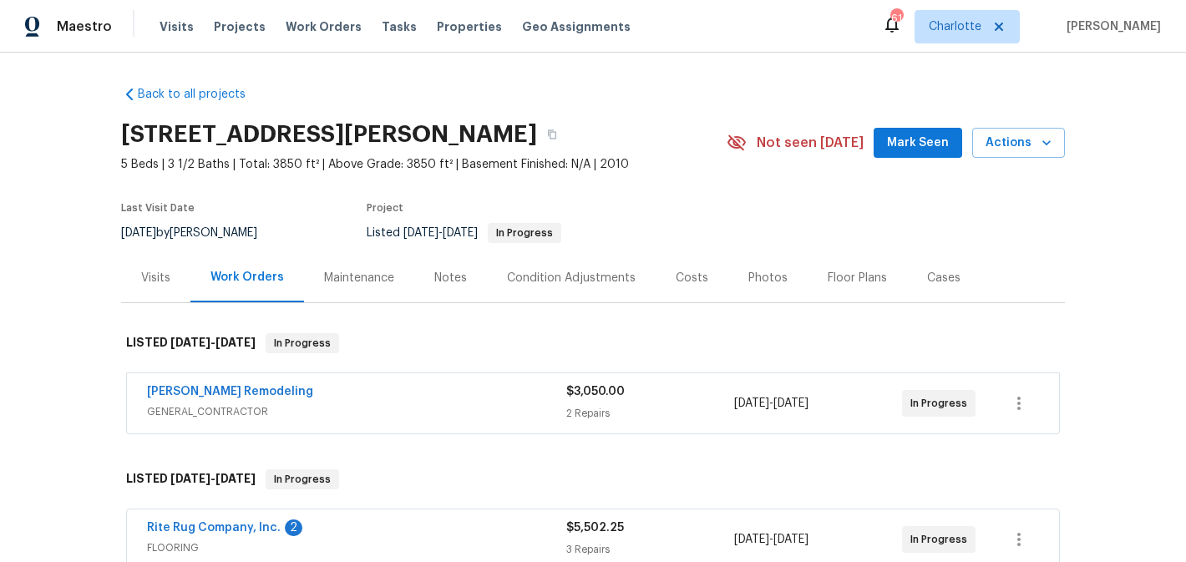
click at [229, 521] on span "Rite Rug Company, Inc." at bounding box center [214, 528] width 134 height 17
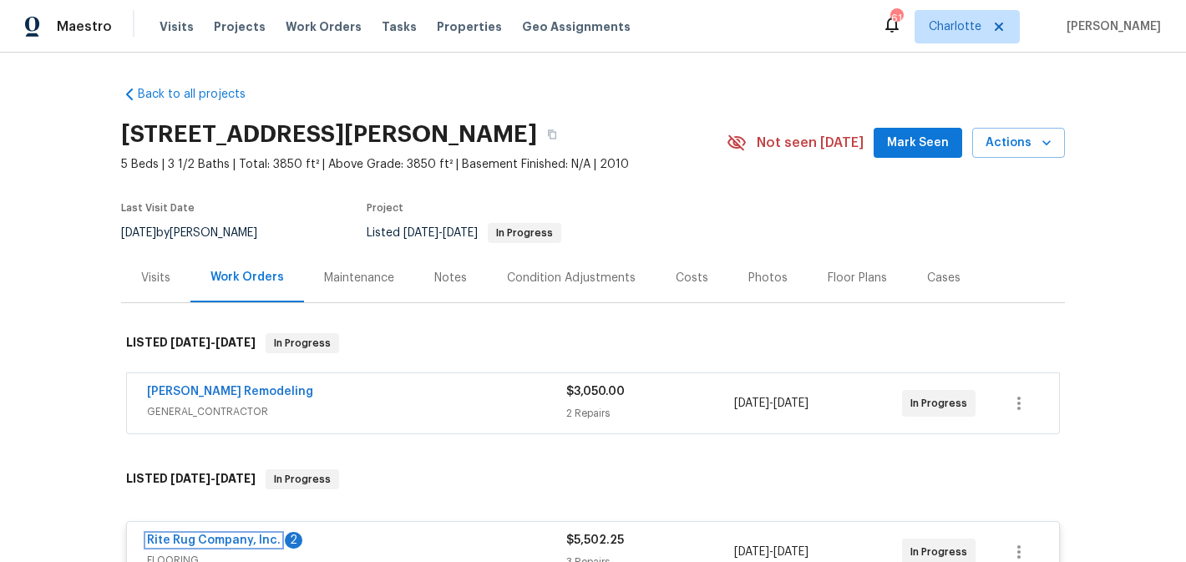
click at [229, 536] on link "Rite Rug Company, Inc." at bounding box center [214, 541] width 134 height 12
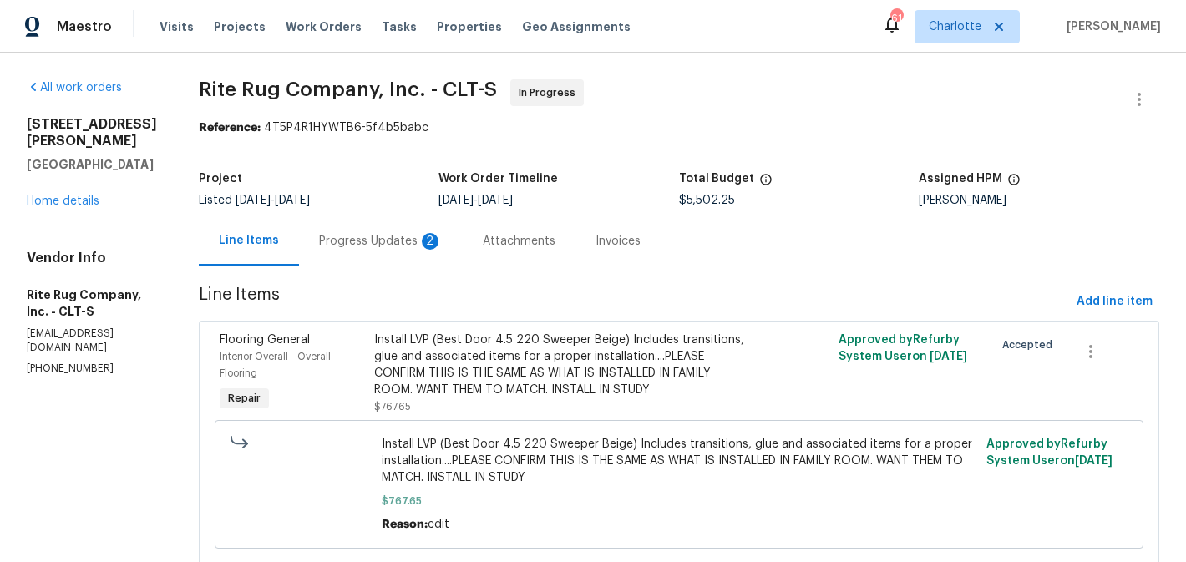
click at [415, 238] on div "Progress Updates 2" at bounding box center [381, 241] width 124 height 17
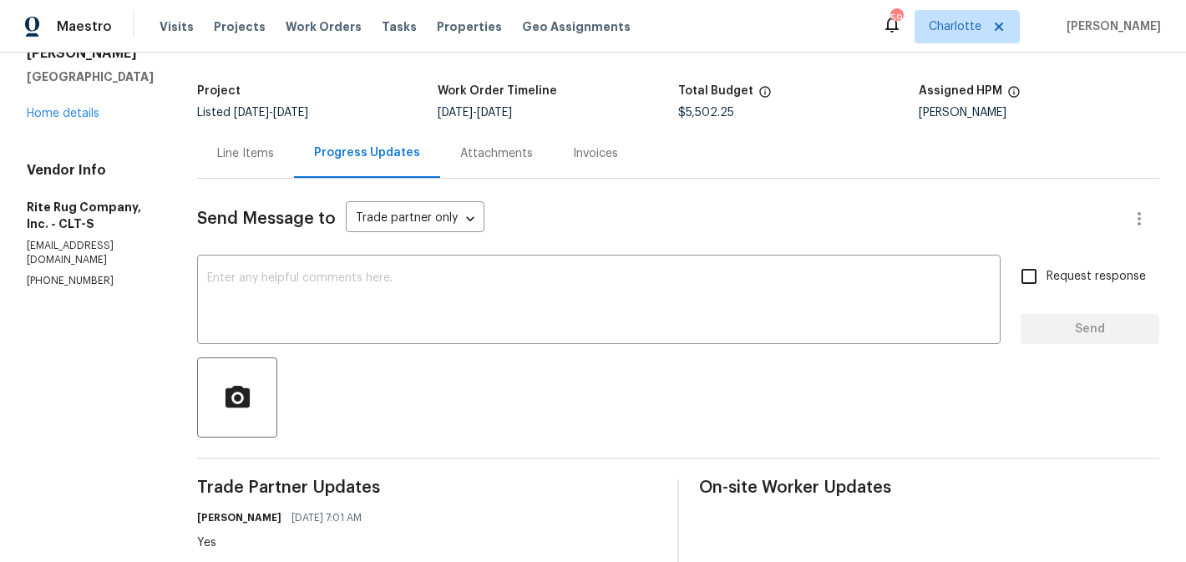
scroll to position [75, 0]
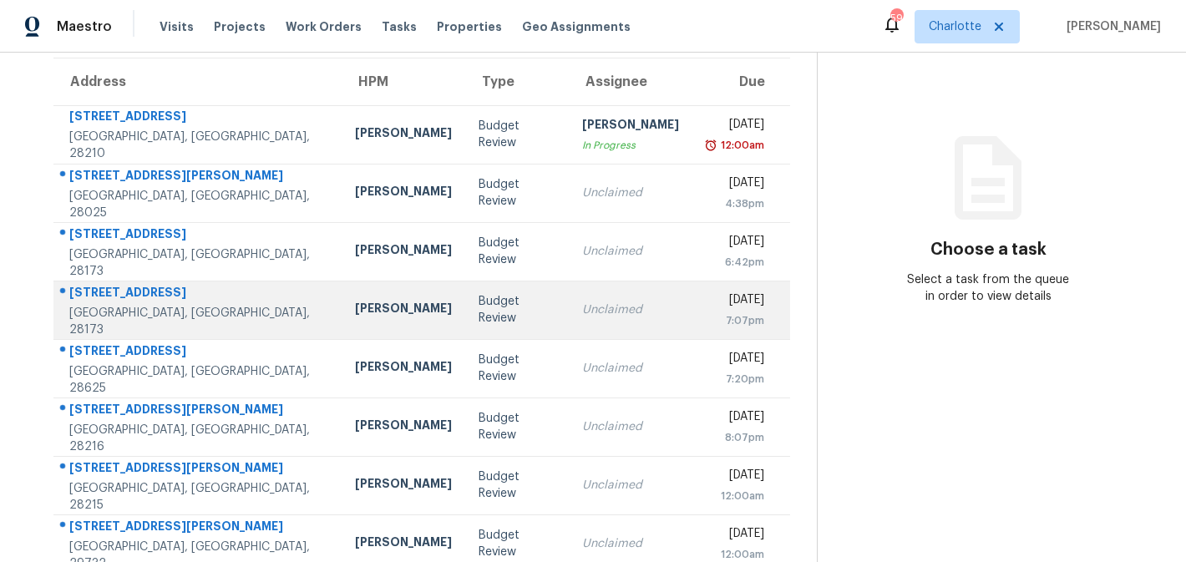
scroll to position [160, 0]
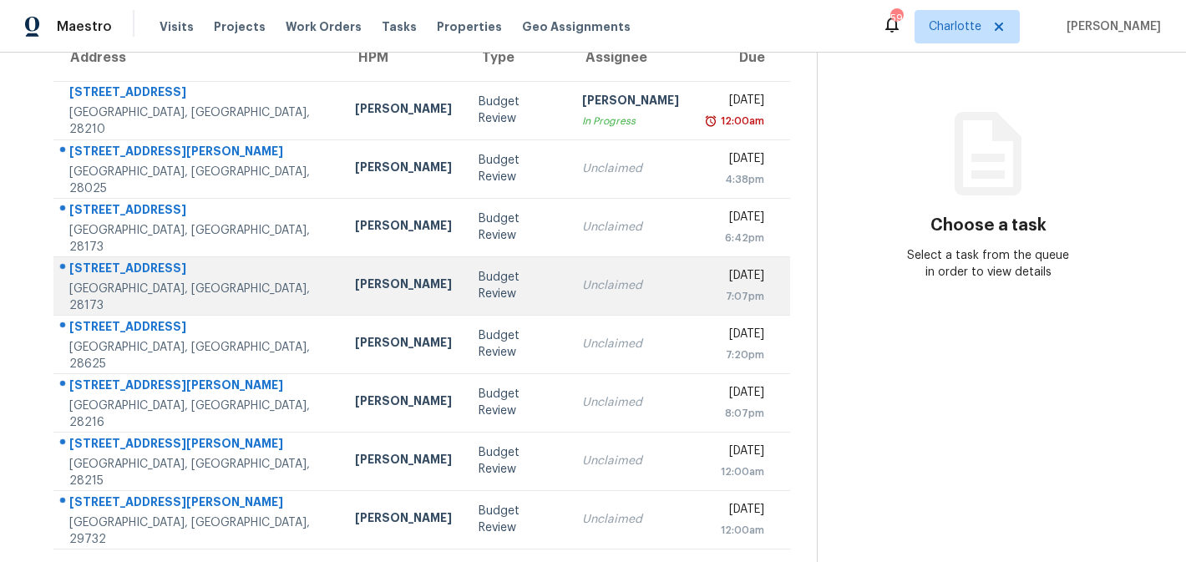
click at [570, 311] on td "Unclaimed" at bounding box center [631, 285] width 124 height 58
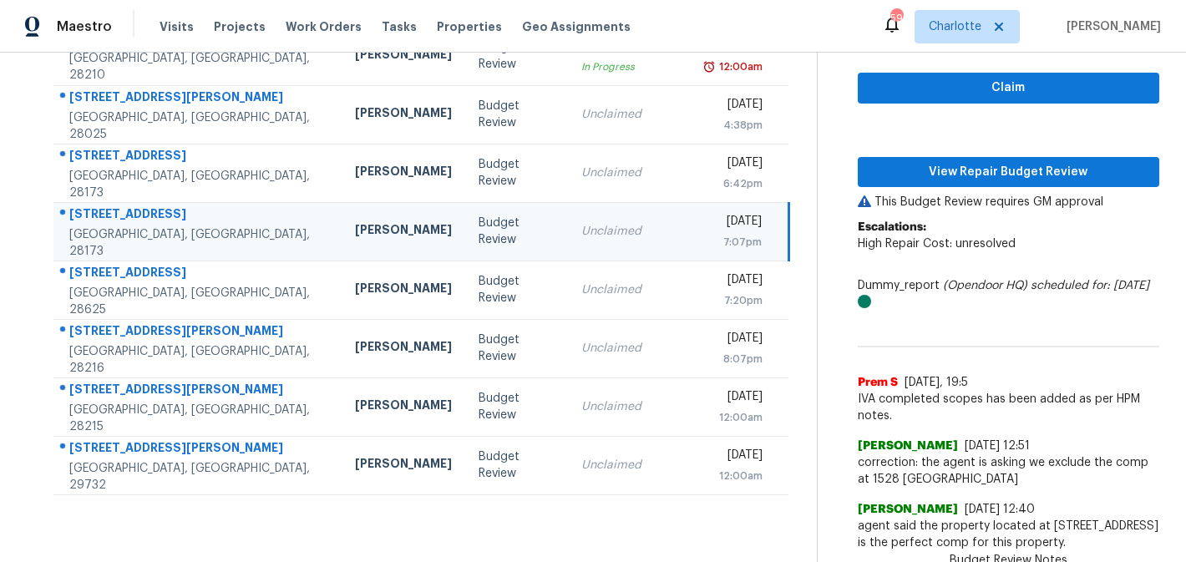
scroll to position [292, 0]
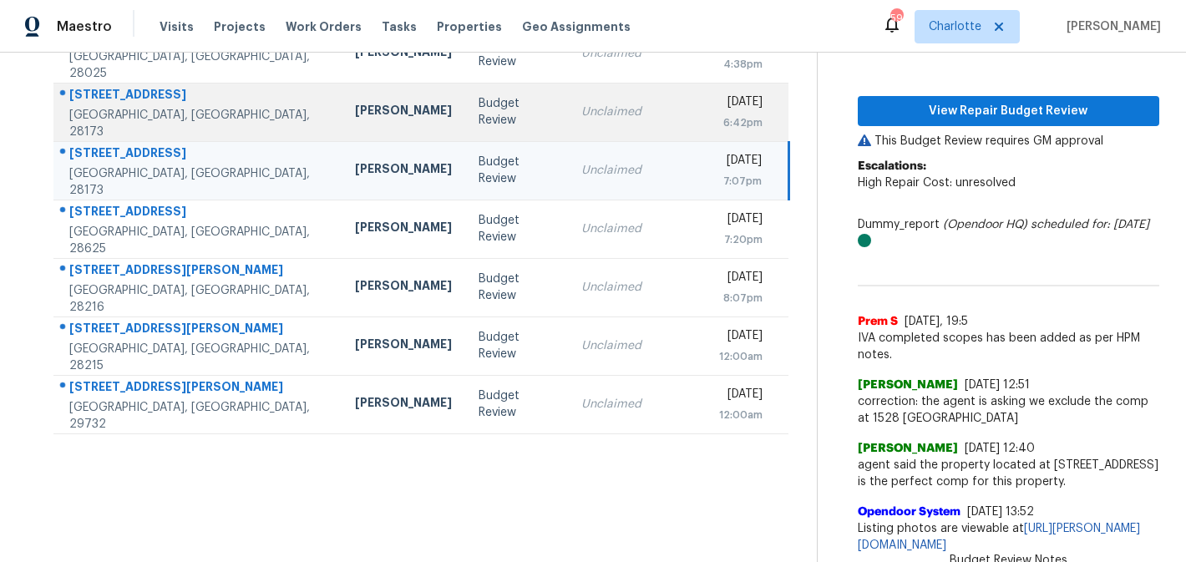
click at [616, 100] on td "Unclaimed" at bounding box center [630, 112] width 124 height 58
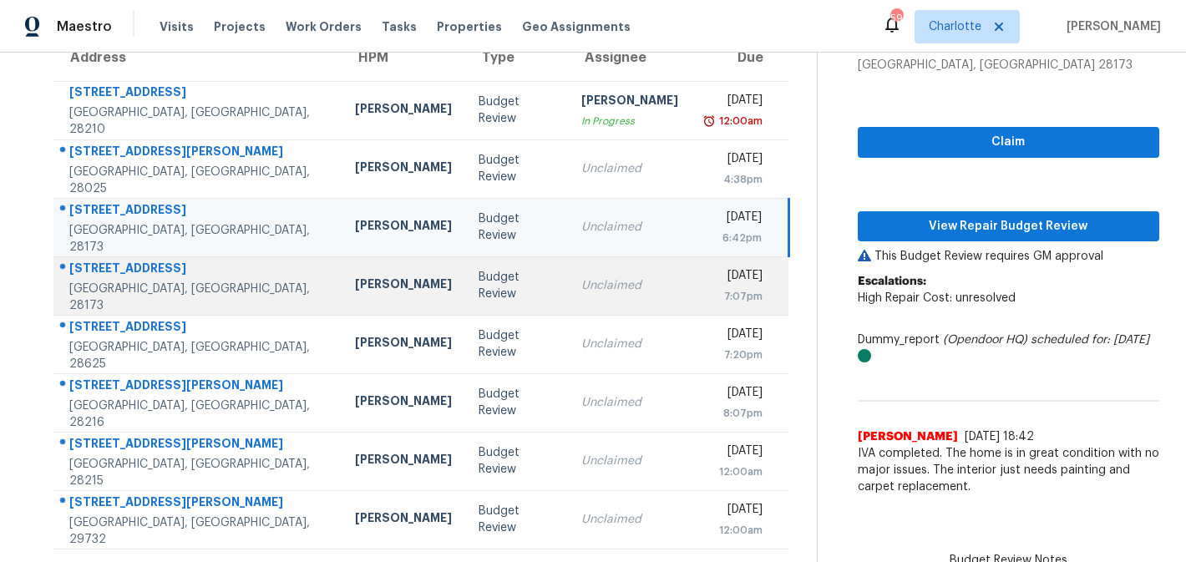
click at [692, 304] on td "[DATE] 7:07pm" at bounding box center [741, 285] width 98 height 58
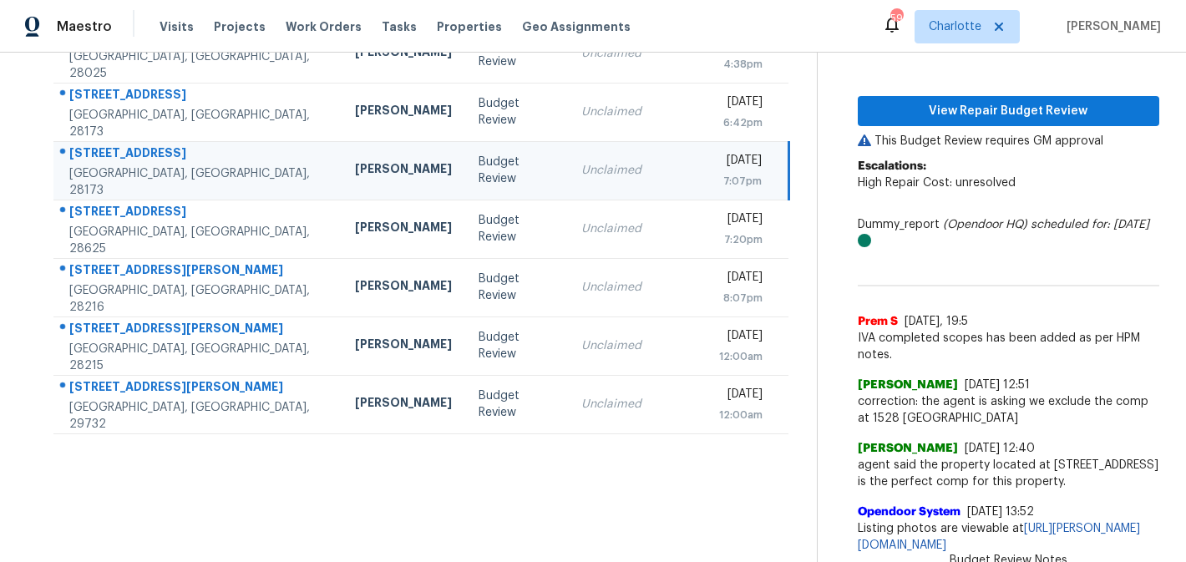
scroll to position [7, 0]
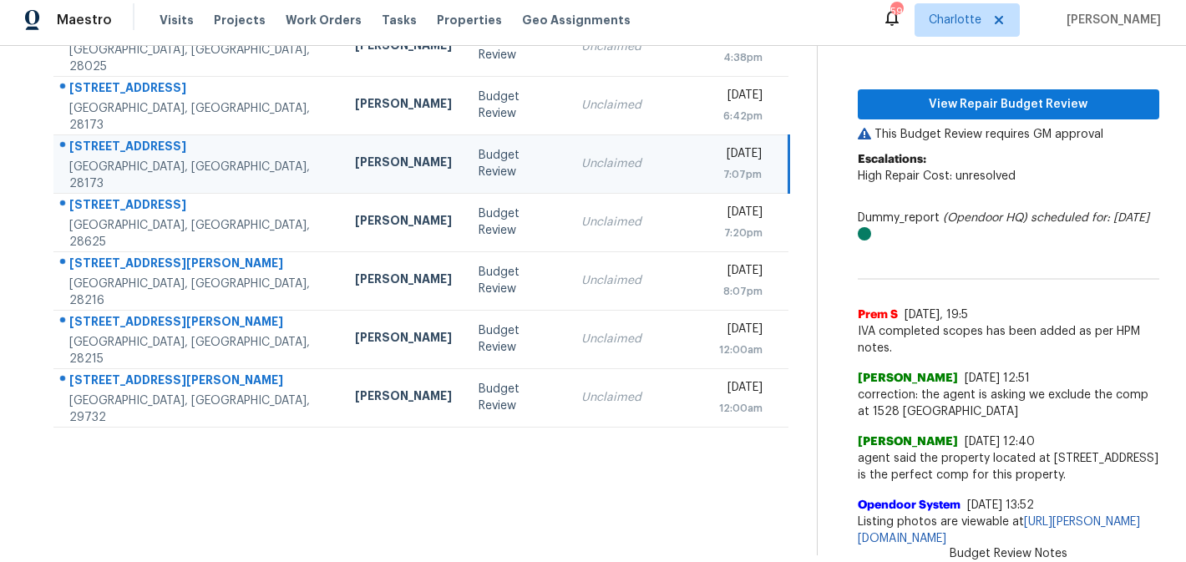
click at [613, 163] on td "Unclaimed" at bounding box center [630, 164] width 124 height 58
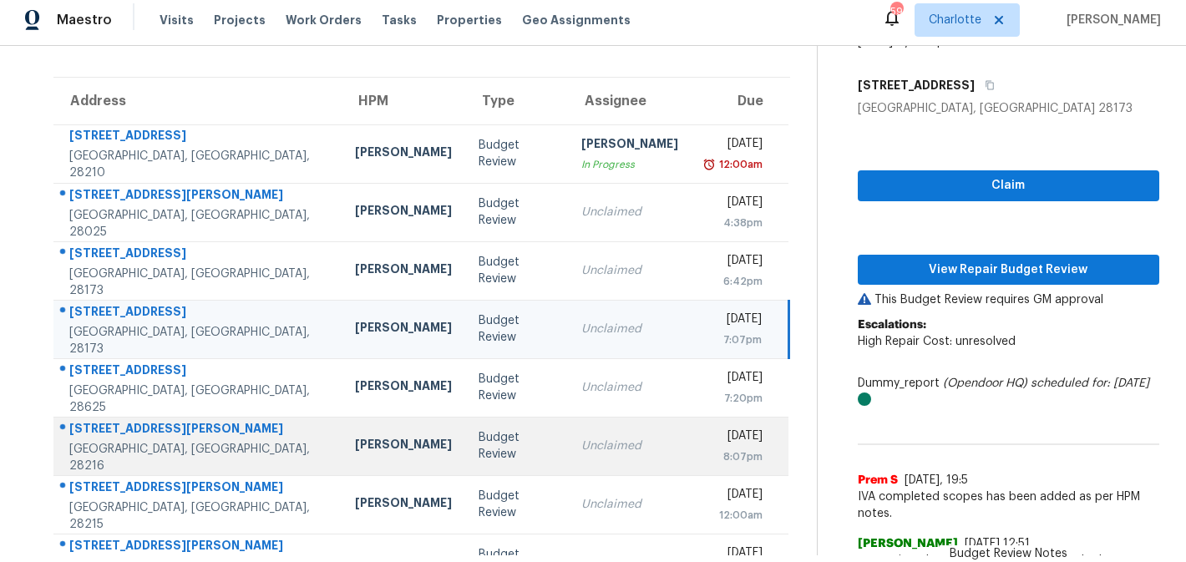
scroll to position [109, 0]
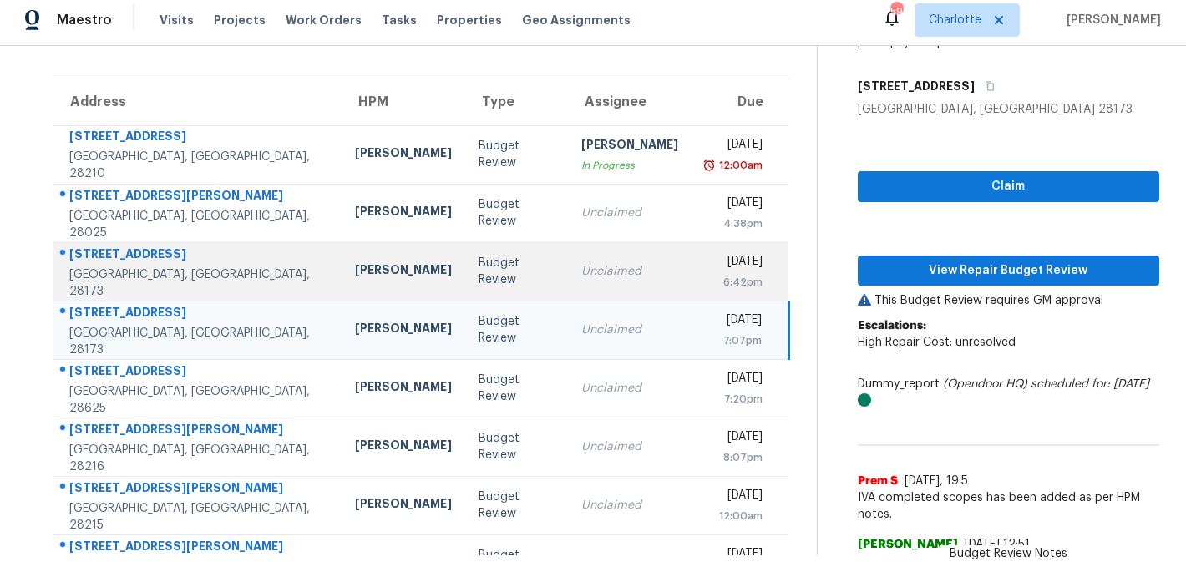
click at [692, 272] on td "[DATE] 6:42pm" at bounding box center [741, 271] width 98 height 58
